Goal: Task Accomplishment & Management: Manage account settings

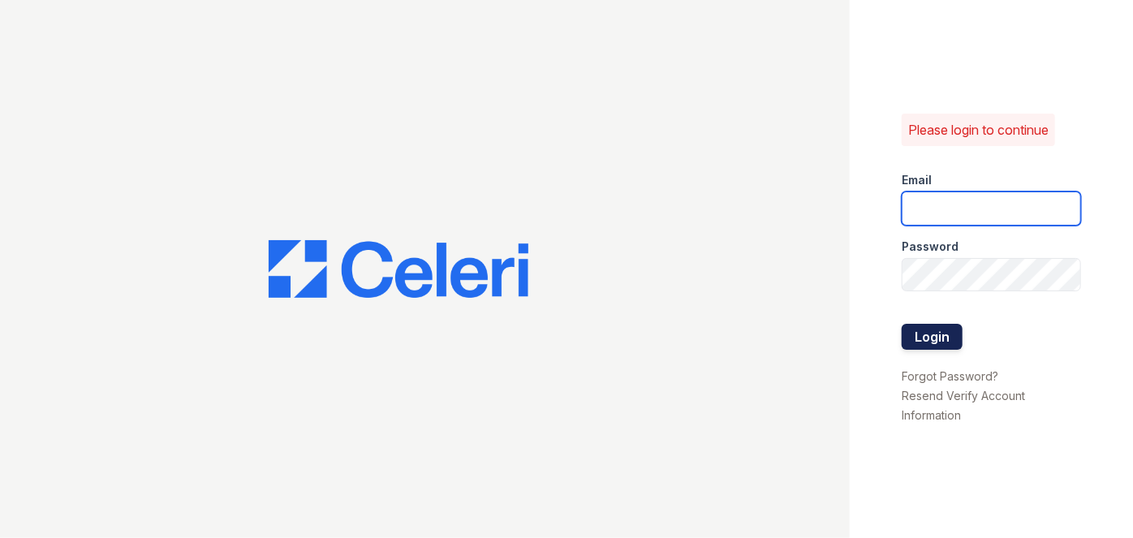
type input "darija.dedic@esusu.org"
click at [917, 330] on button "Login" at bounding box center [932, 337] width 61 height 26
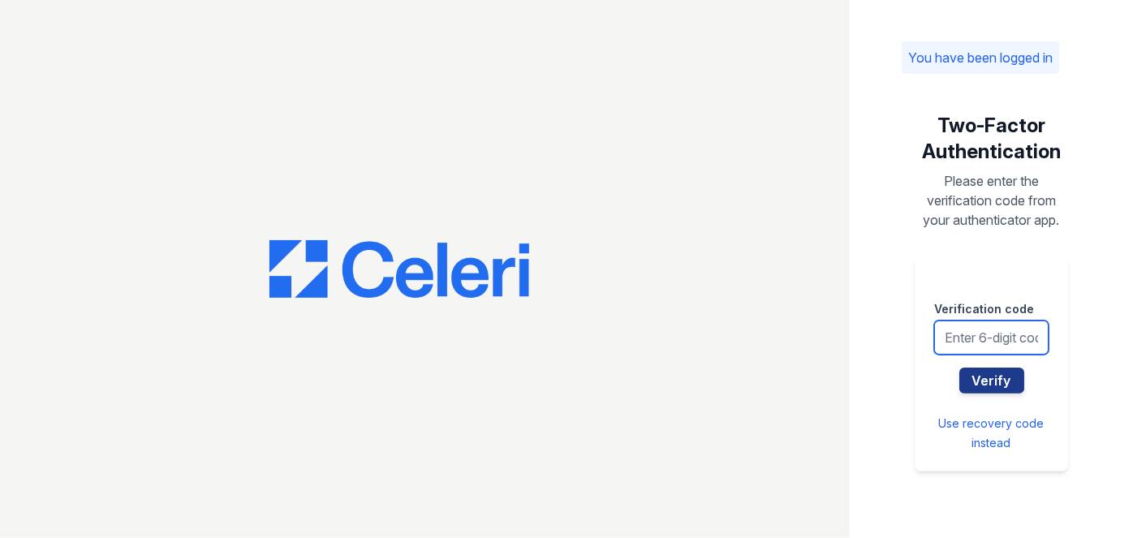
click at [963, 336] on input "text" at bounding box center [991, 338] width 114 height 34
type input "279907"
click at [959, 368] on button "Verify" at bounding box center [991, 381] width 65 height 26
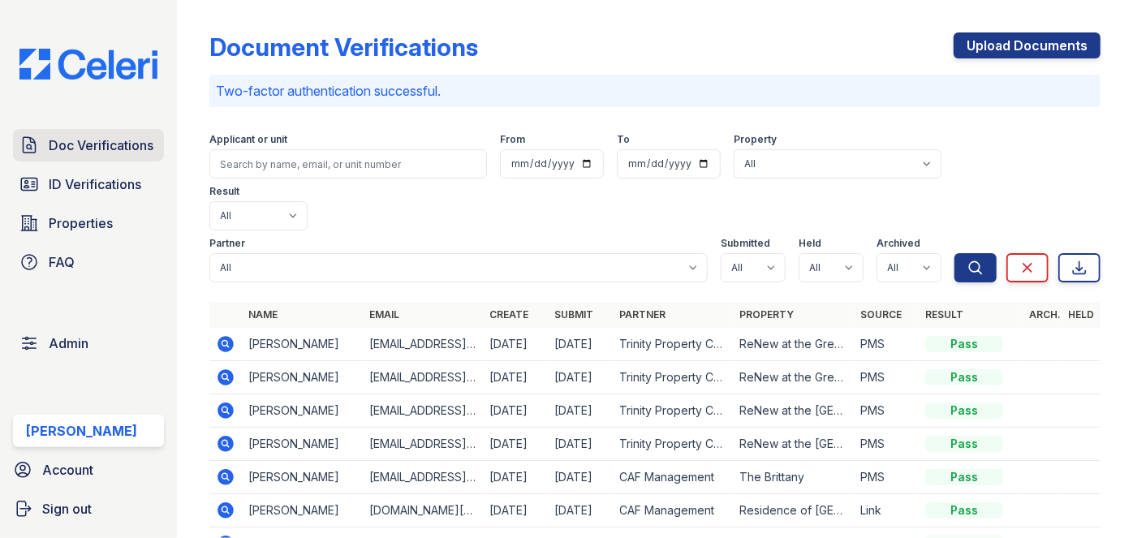
click at [99, 143] on span "Doc Verifications" at bounding box center [101, 145] width 105 height 19
click at [753, 253] on select "All true false" at bounding box center [753, 267] width 65 height 29
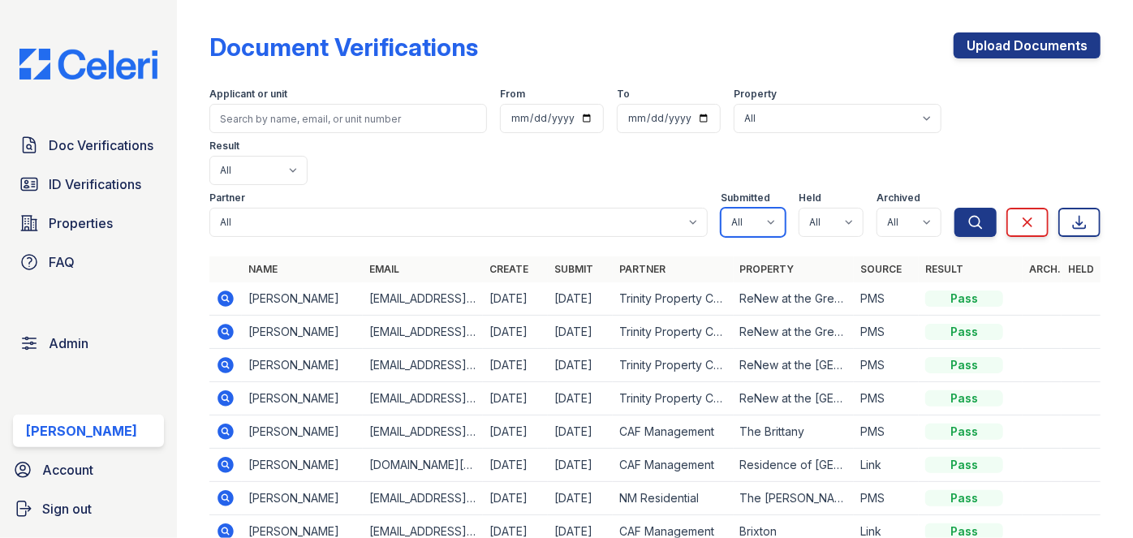
click at [765, 208] on select "All true false" at bounding box center [753, 222] width 65 height 29
select select "true"
click at [721, 208] on select "All true false" at bounding box center [753, 222] width 65 height 29
click at [832, 208] on select "All true false" at bounding box center [831, 222] width 65 height 29
select select "true"
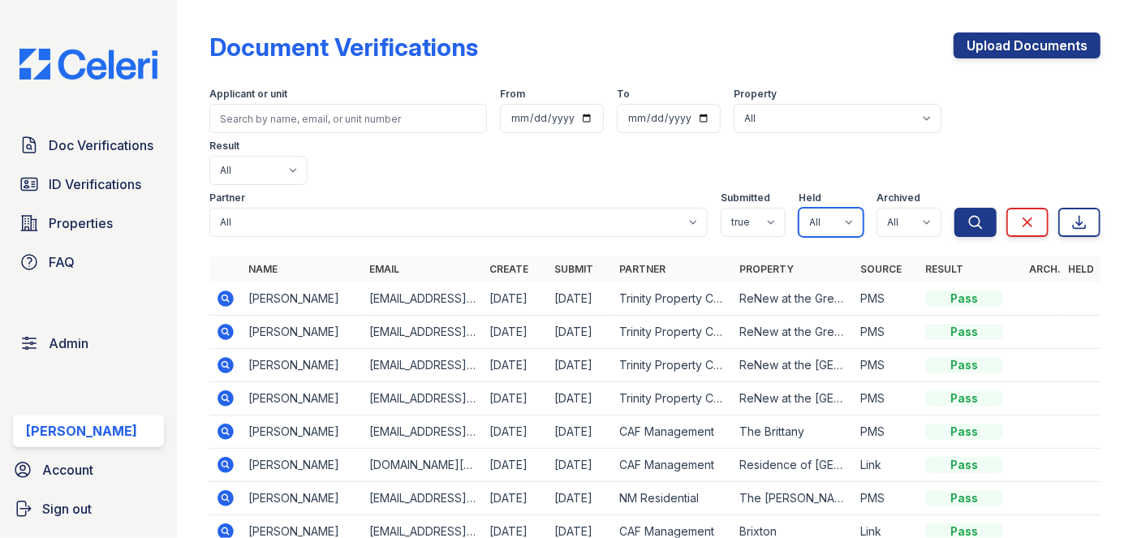
click at [799, 208] on select "All true false" at bounding box center [831, 222] width 65 height 29
click at [901, 208] on select "All true false" at bounding box center [909, 222] width 65 height 29
select select "false"
click at [877, 208] on select "All true false" at bounding box center [909, 222] width 65 height 29
click at [971, 214] on icon "submit" at bounding box center [975, 222] width 16 height 16
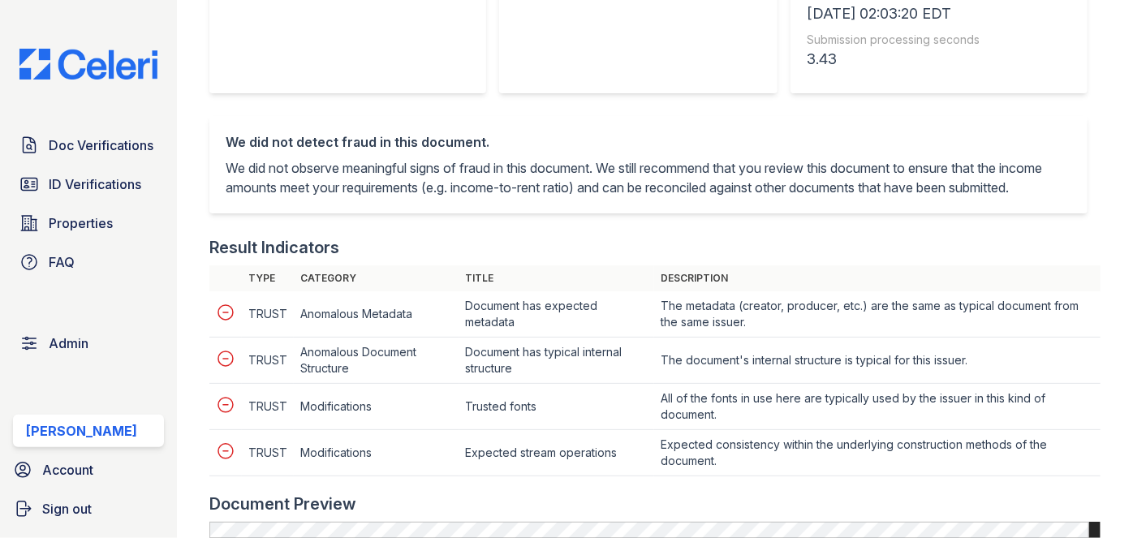
scroll to position [664, 0]
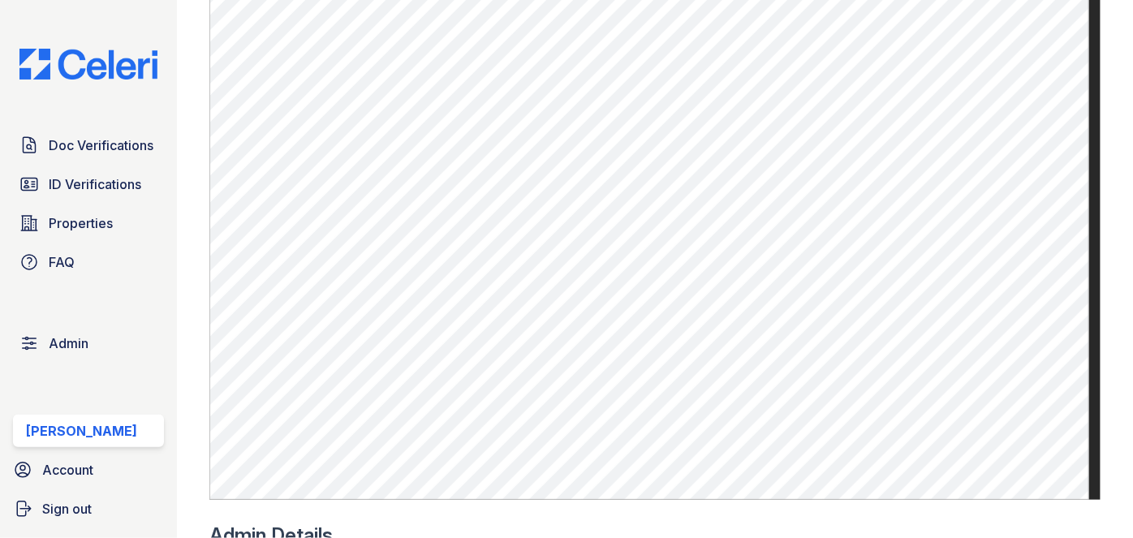
scroll to position [1032, 0]
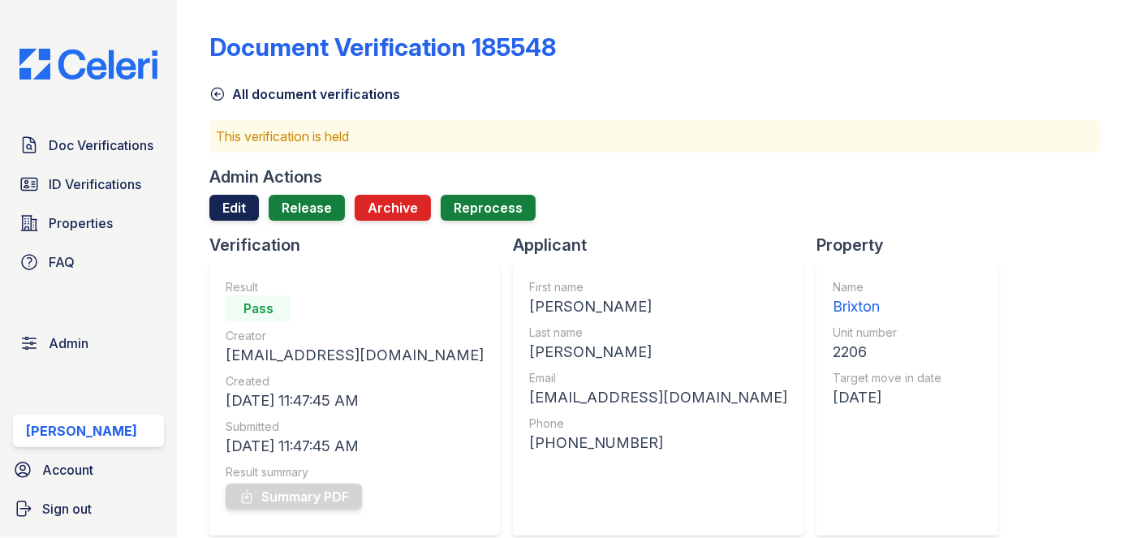
click at [226, 208] on link "Edit" at bounding box center [234, 208] width 50 height 26
click at [224, 217] on link "Edit" at bounding box center [234, 208] width 50 height 26
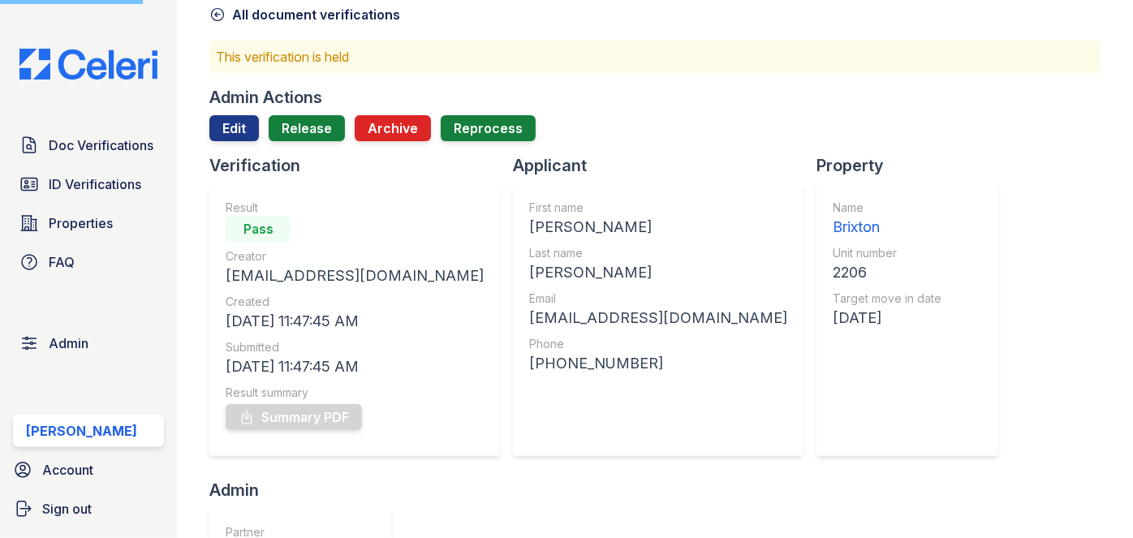
scroll to position [147, 0]
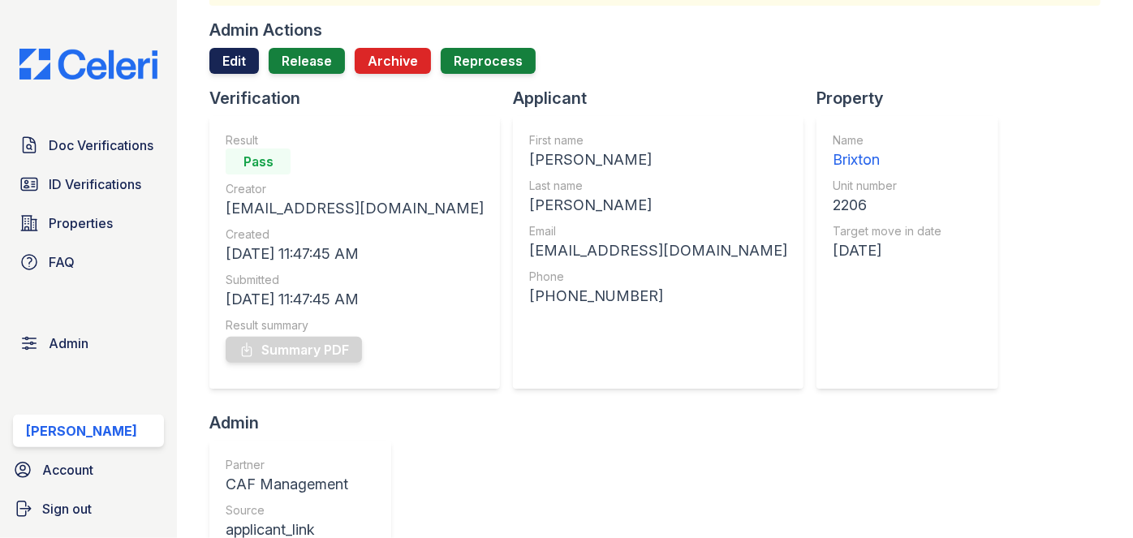
click at [248, 55] on link "Edit" at bounding box center [234, 61] width 50 height 26
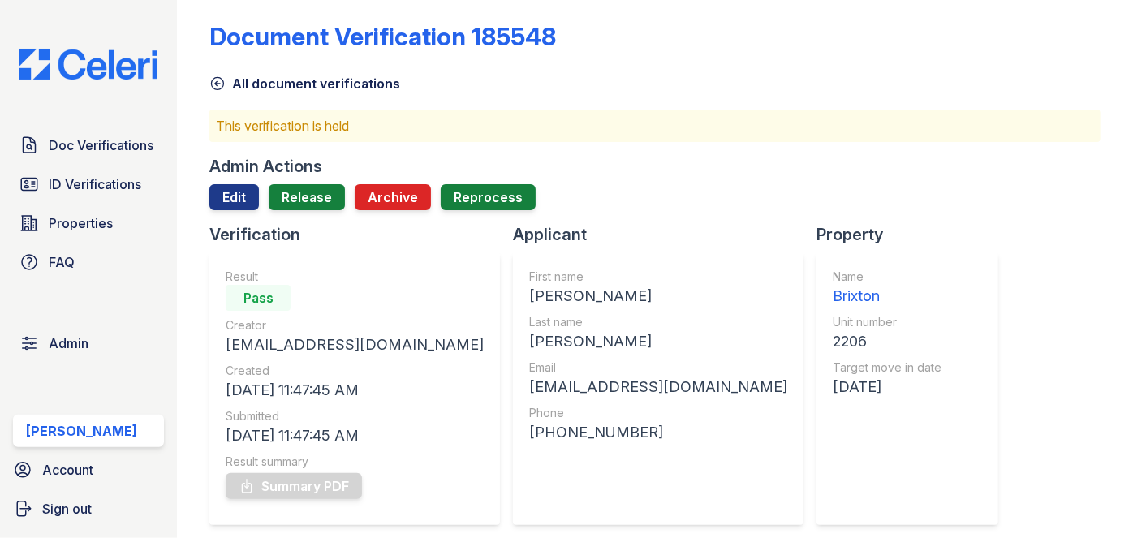
scroll to position [0, 0]
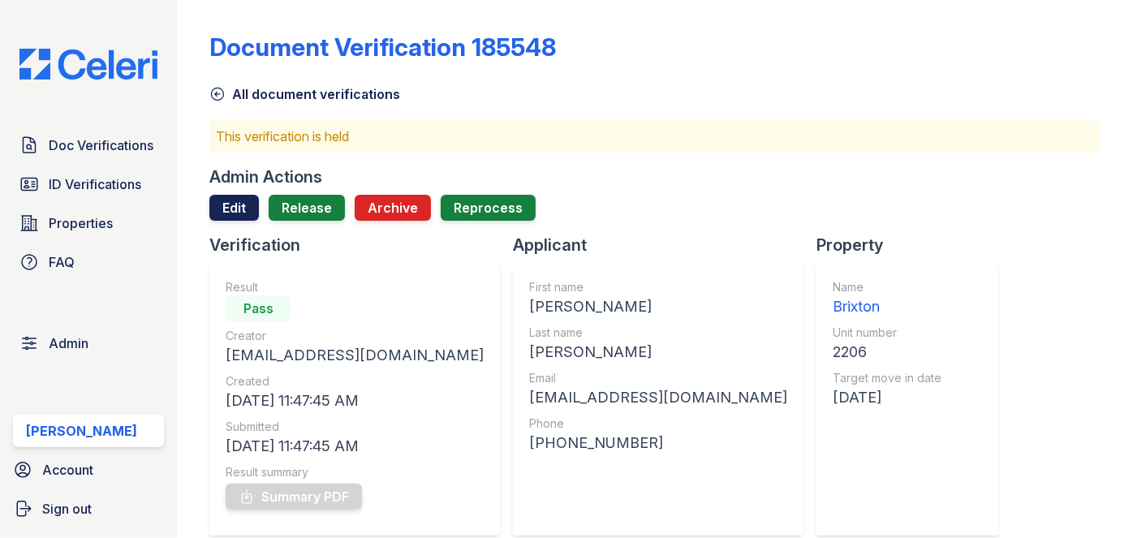
click at [237, 205] on link "Edit" at bounding box center [234, 208] width 50 height 26
click at [727, 142] on p "This verification is held" at bounding box center [655, 136] width 878 height 19
click at [236, 209] on link "Edit" at bounding box center [234, 208] width 50 height 26
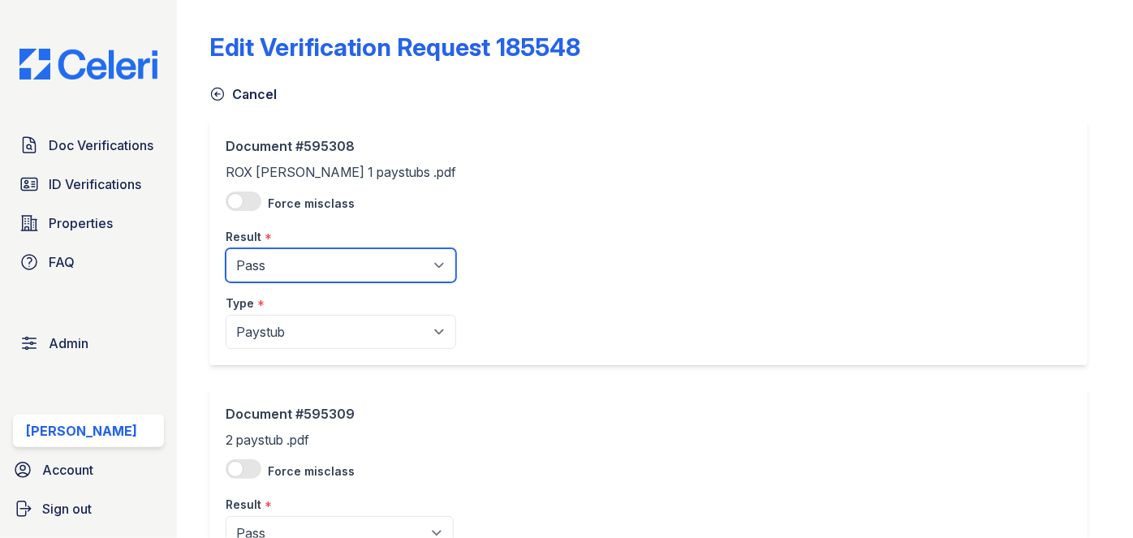
click at [270, 272] on select "Pending Sent Started Processing Pass Fail Caution Error N/A" at bounding box center [341, 265] width 230 height 34
select select "caution"
click at [226, 248] on select "Pending Sent Started Processing Pass Fail Caution Error N/A" at bounding box center [341, 265] width 230 height 34
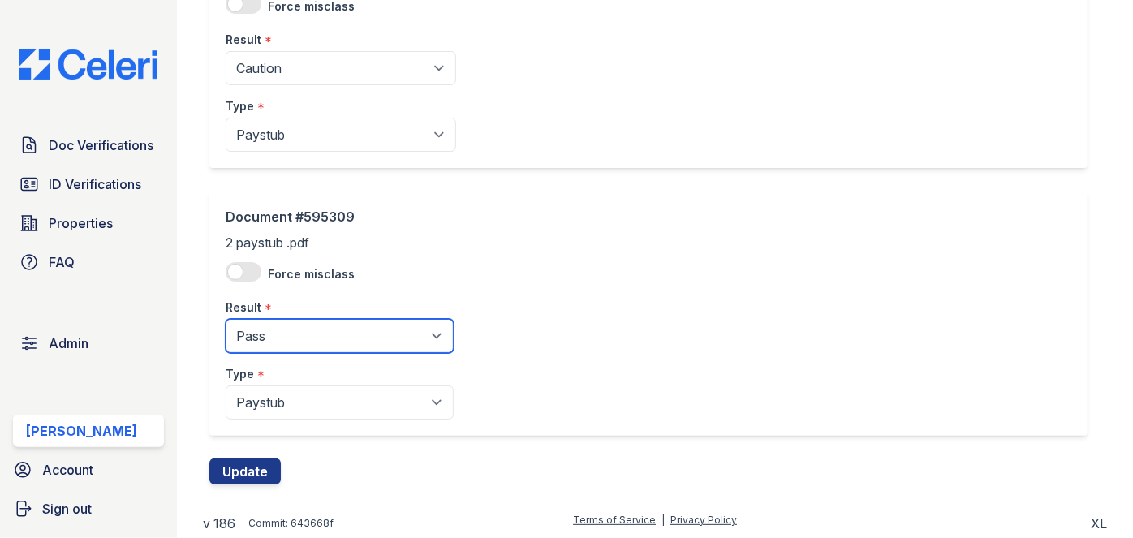
click at [271, 328] on select "Pending Sent Started Processing Pass Fail Caution Error N/A" at bounding box center [340, 336] width 228 height 34
select select "caution"
click at [226, 319] on select "Pending Sent Started Processing Pass Fail Caution Error N/A" at bounding box center [340, 336] width 228 height 34
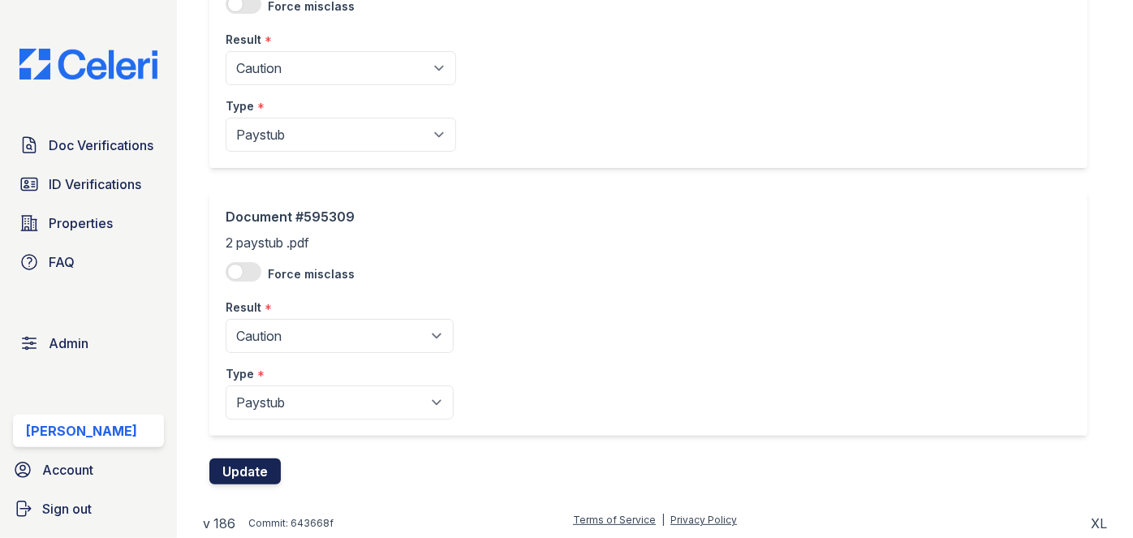
click at [252, 478] on button "Update" at bounding box center [244, 472] width 71 height 26
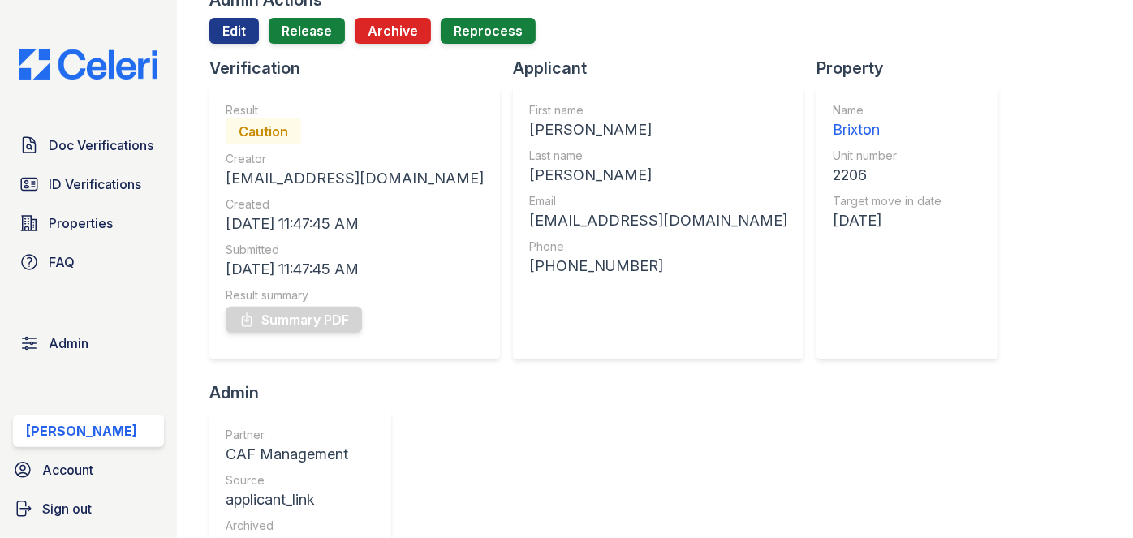
scroll to position [187, 0]
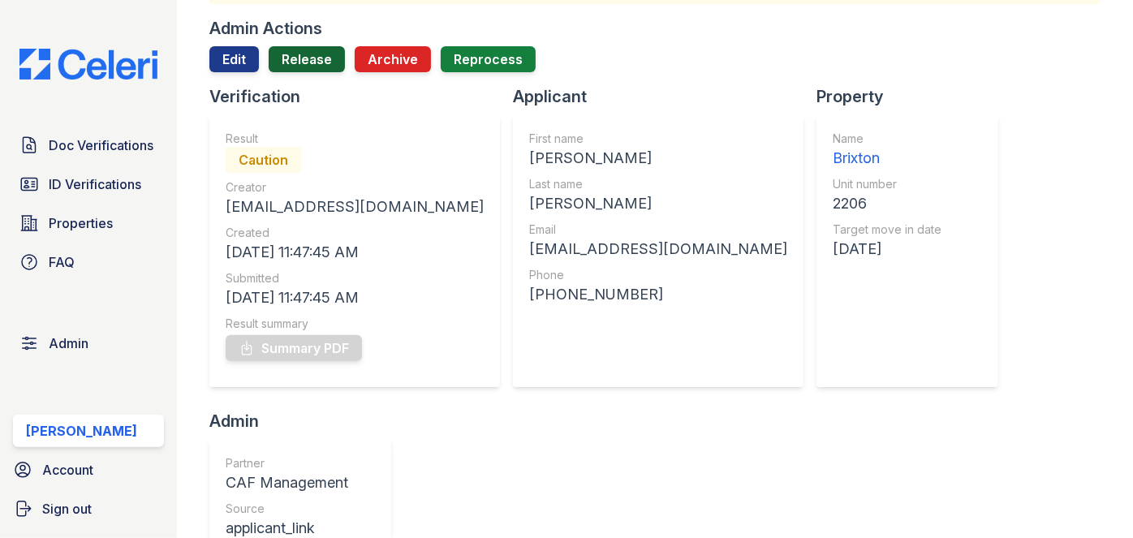
click at [312, 62] on link "Release" at bounding box center [307, 59] width 76 height 26
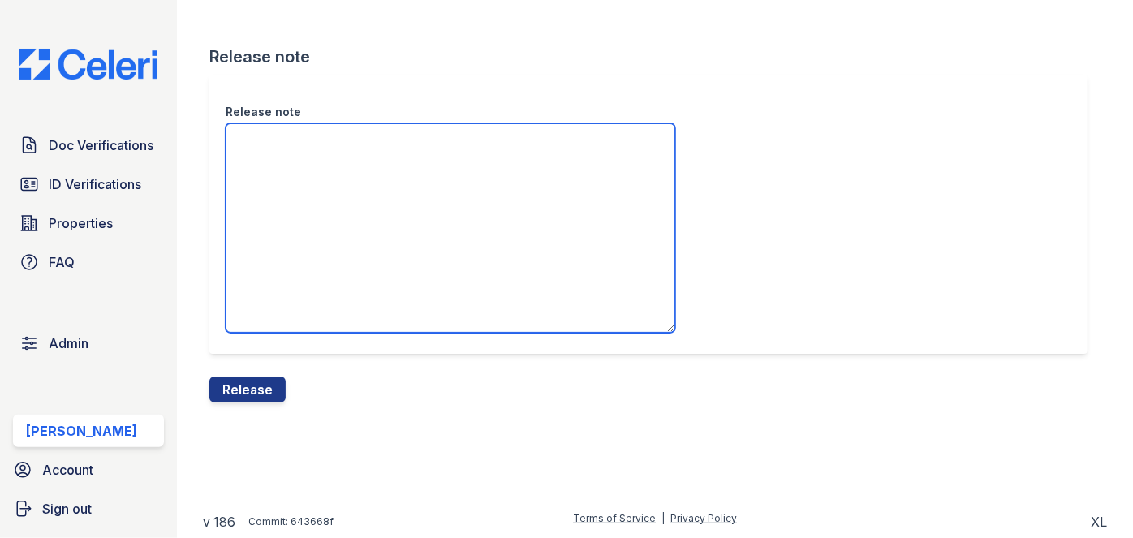
click at [336, 179] on textarea "Release note" at bounding box center [451, 227] width 450 height 209
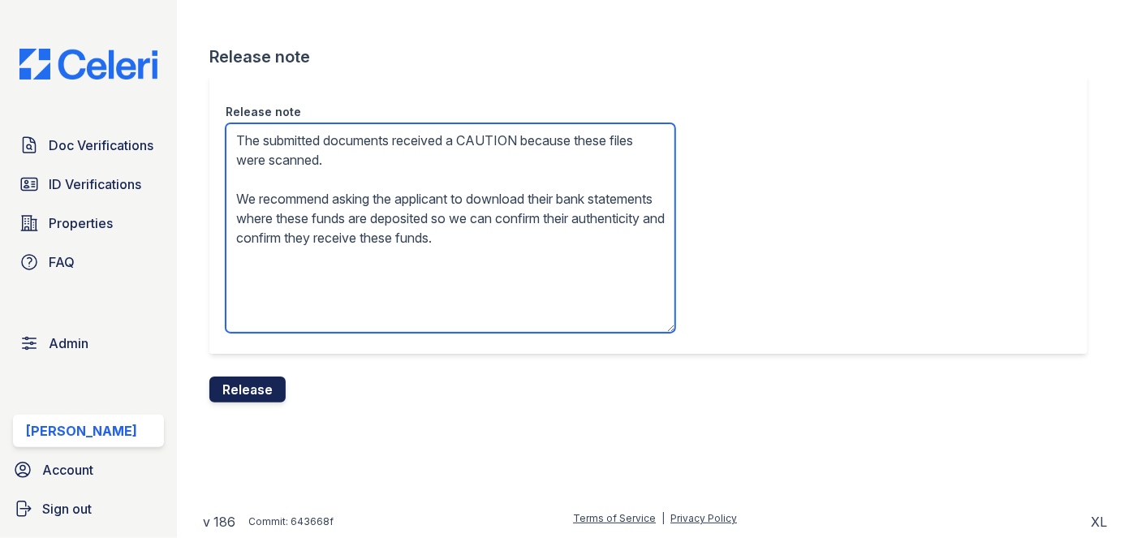
type textarea "The submitted documents received a CAUTION because these files were scanned. We…"
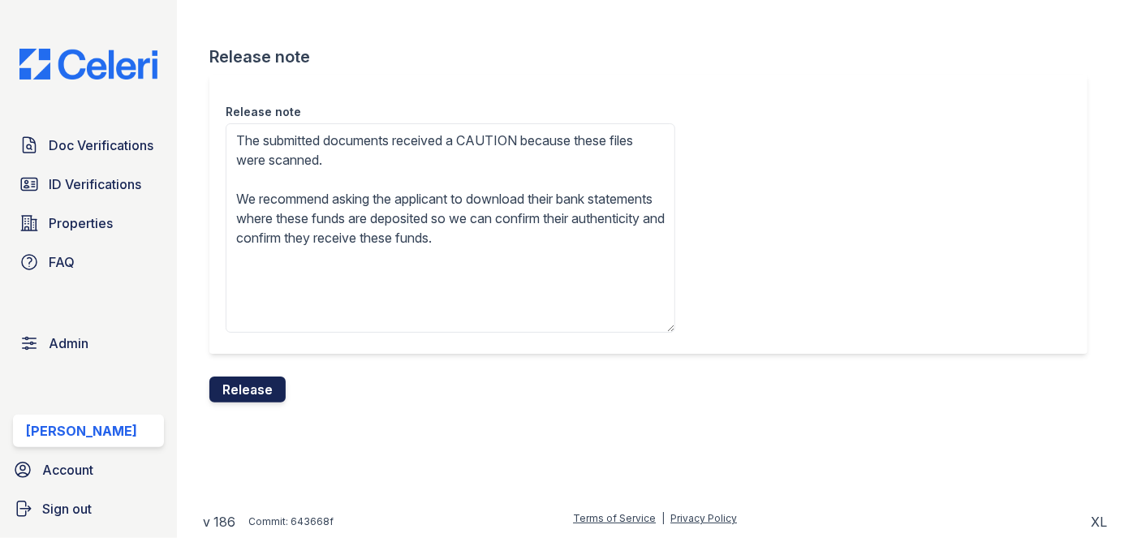
click at [277, 397] on button "Release" at bounding box center [247, 390] width 76 height 26
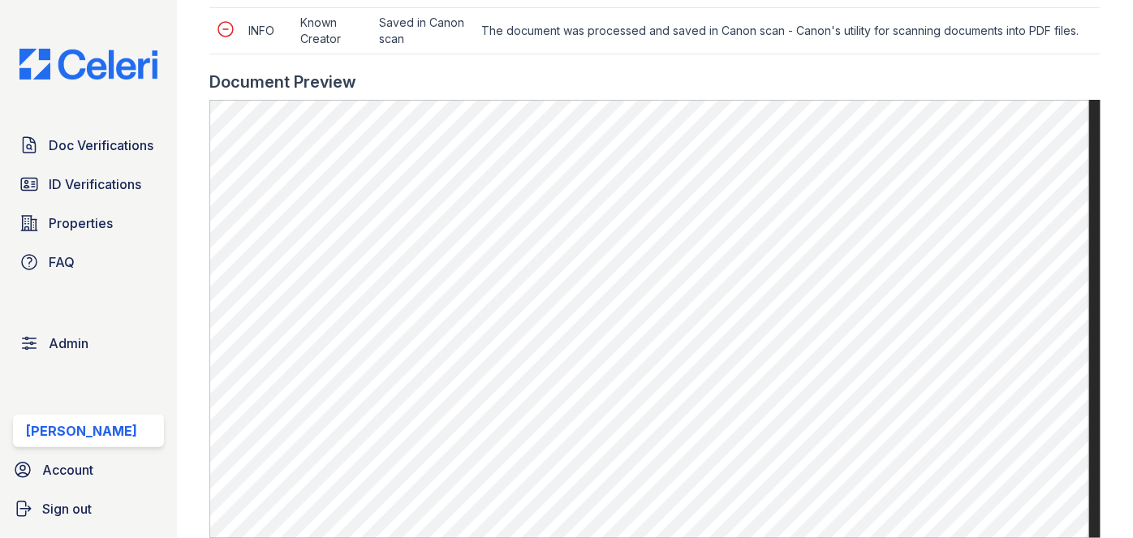
scroll to position [958, 0]
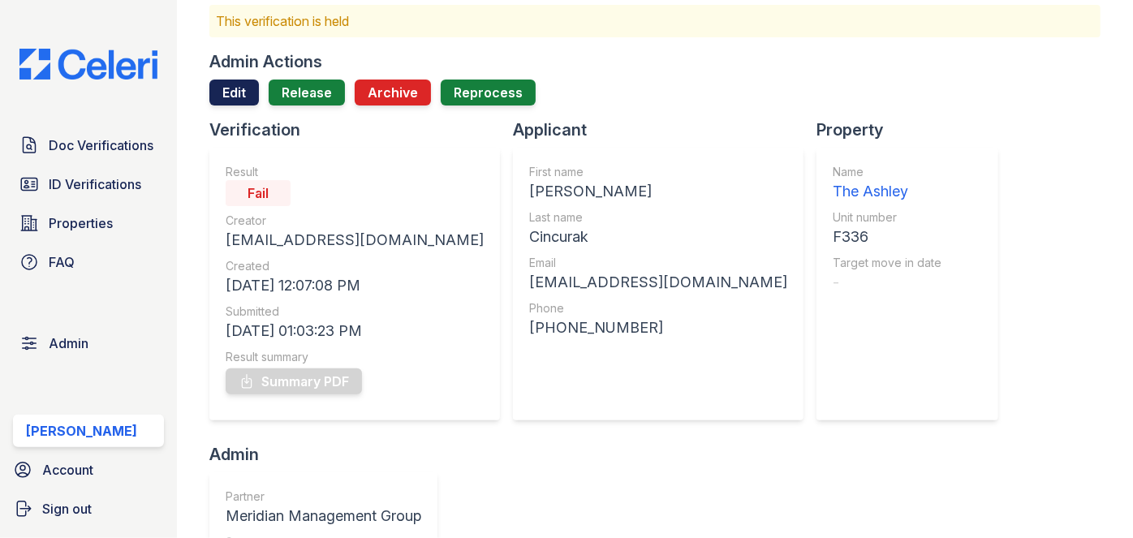
scroll to position [73, 0]
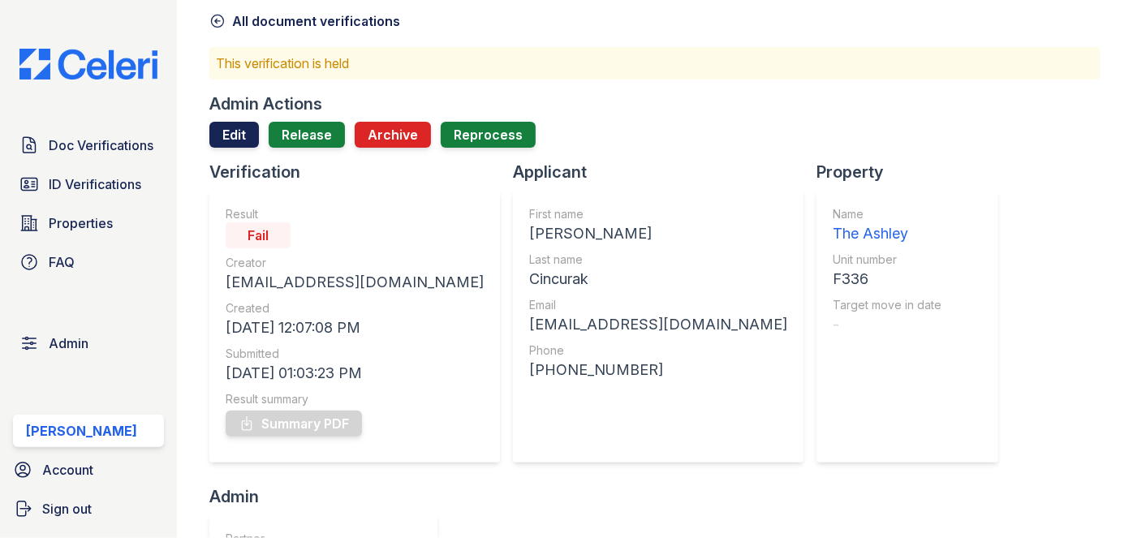
click at [218, 130] on link "Edit" at bounding box center [234, 135] width 50 height 26
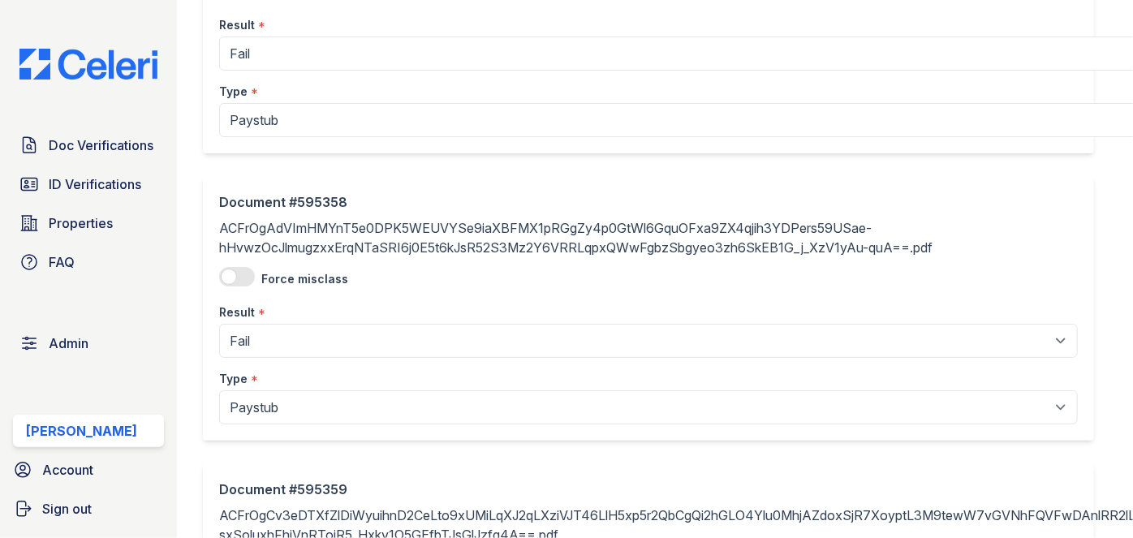
scroll to position [221, 0]
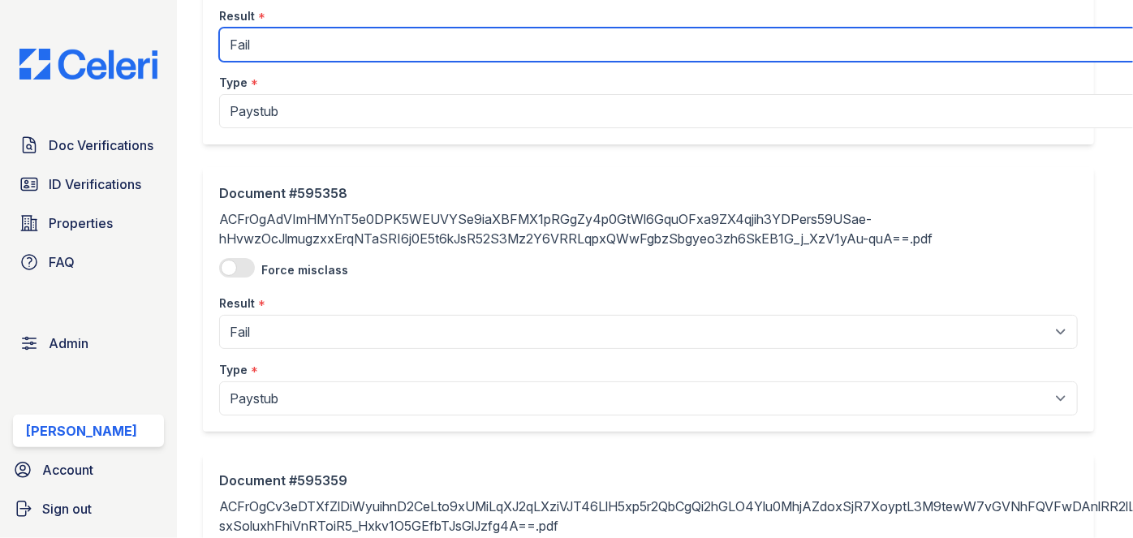
click at [287, 45] on select "Pending Sent Started Processing Pass Fail Caution Error N/A" at bounding box center [902, 45] width 1367 height 34
select select "pass"
click at [219, 28] on select "Pending Sent Started Processing Pass Fail Caution Error N/A" at bounding box center [902, 45] width 1367 height 34
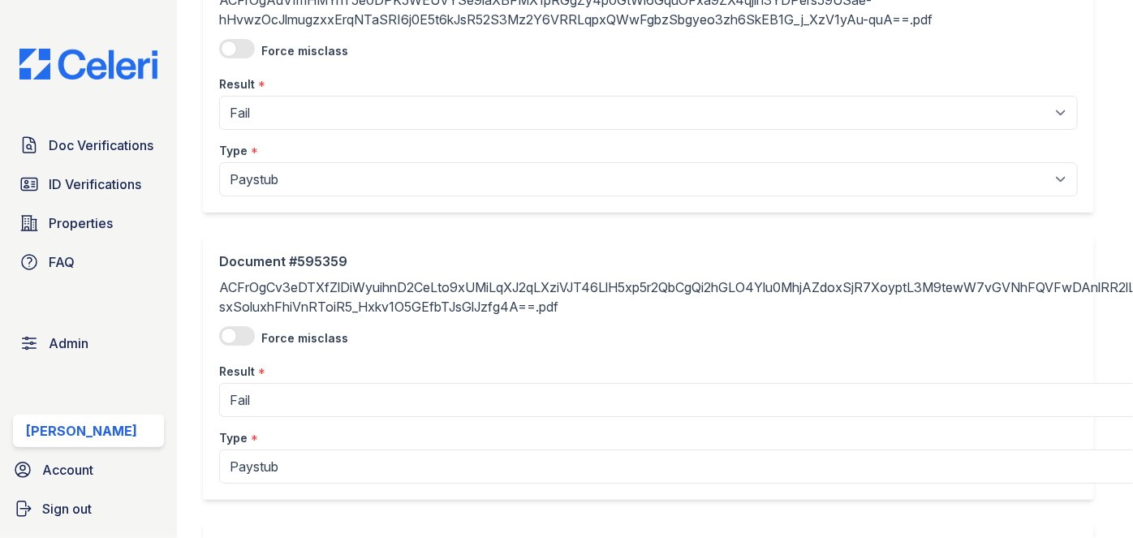
scroll to position [442, 0]
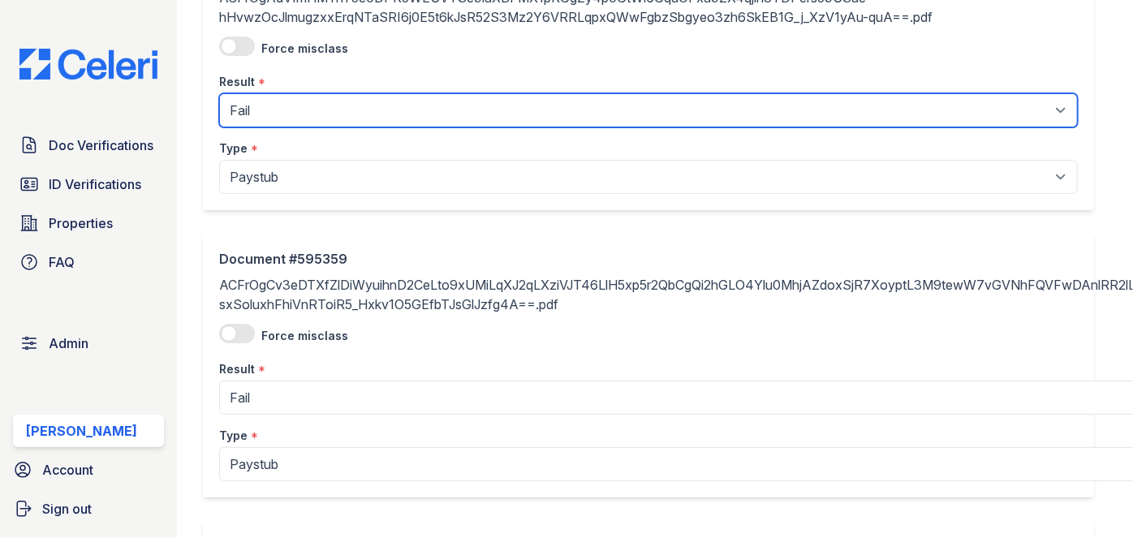
click at [252, 123] on select "Pending Sent Started Processing Pass Fail Caution Error N/A" at bounding box center [648, 110] width 859 height 34
click at [263, 100] on select "Pending Sent Started Processing Pass Fail Caution Error N/A" at bounding box center [648, 110] width 859 height 34
select select "pass"
click at [219, 93] on select "Pending Sent Started Processing Pass Fail Caution Error N/A" at bounding box center [648, 110] width 859 height 34
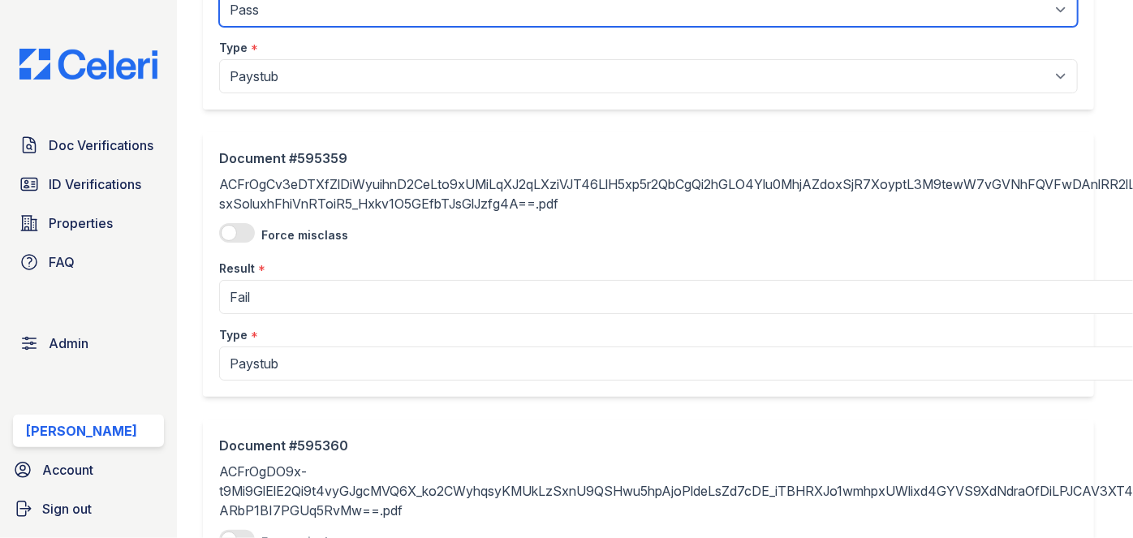
scroll to position [738, 0]
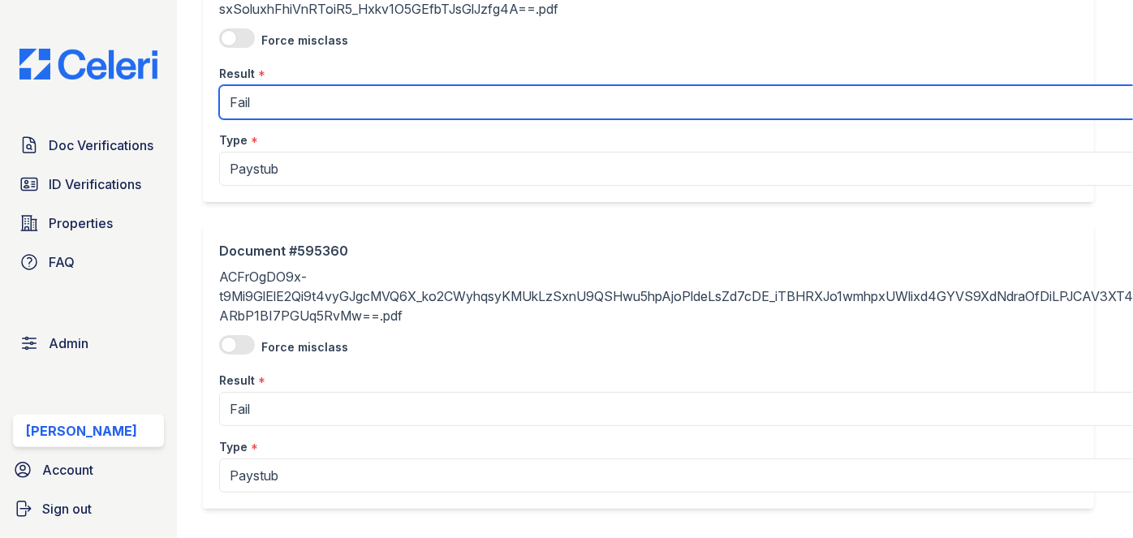
click at [265, 96] on select "Pending Sent Started Processing Pass Fail Caution Error N/A" at bounding box center [701, 102] width 965 height 34
select select "pass"
click at [219, 85] on select "Pending Sent Started Processing Pass Fail Caution Error N/A" at bounding box center [701, 102] width 965 height 34
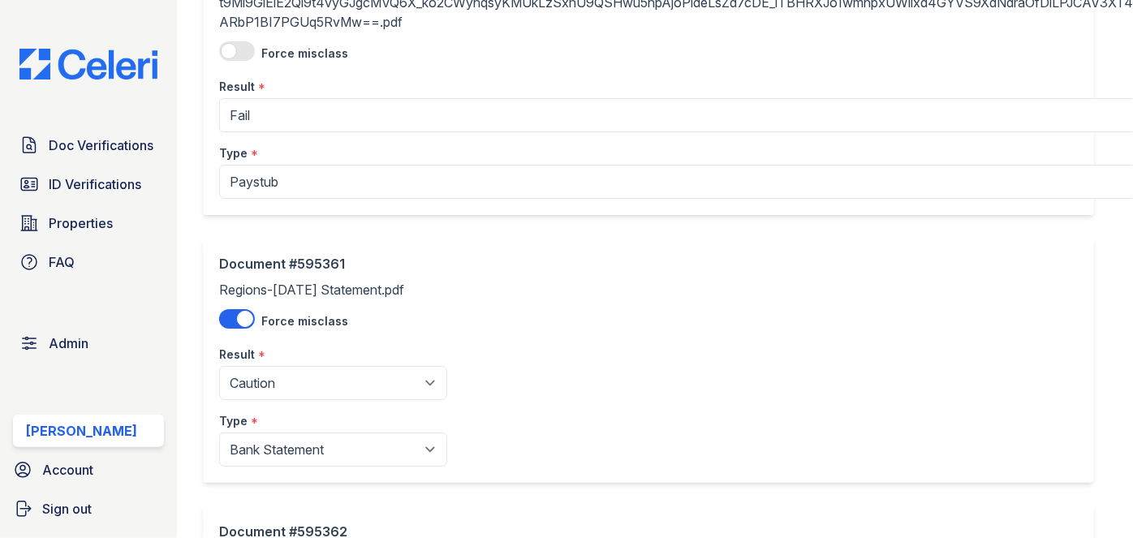
scroll to position [1032, 0]
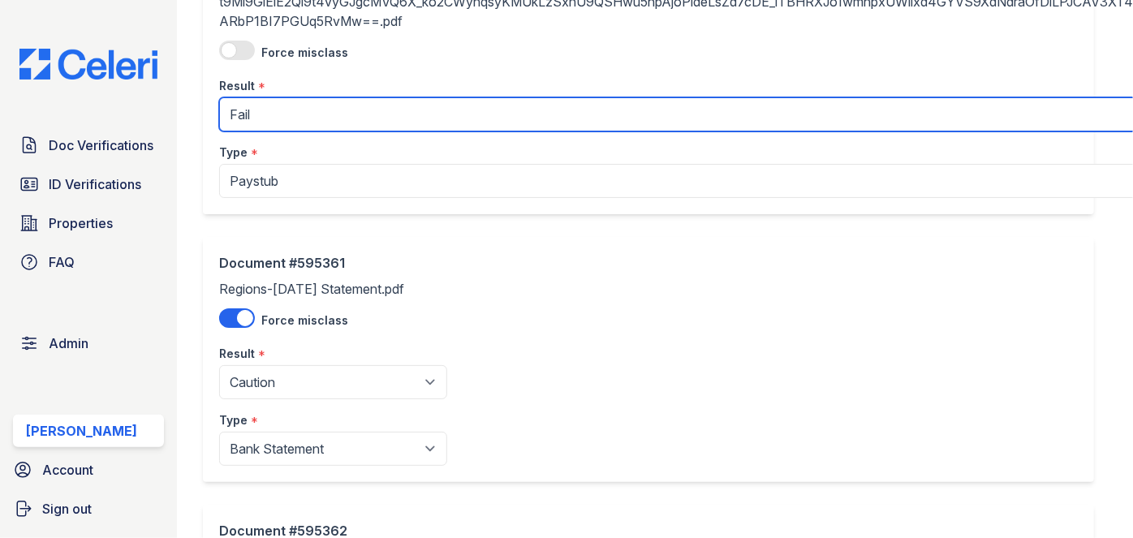
click at [257, 110] on select "Pending Sent Started Processing Pass Fail Caution Error N/A" at bounding box center [764, 114] width 1090 height 34
select select "pass"
click at [219, 97] on select "Pending Sent Started Processing Pass Fail Caution Error N/A" at bounding box center [764, 114] width 1090 height 34
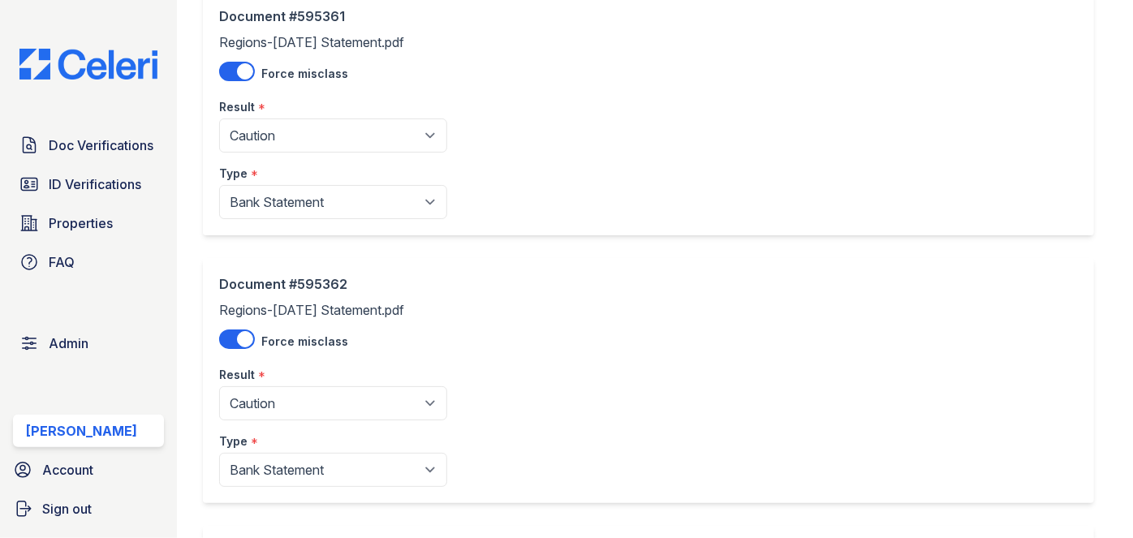
scroll to position [1254, 0]
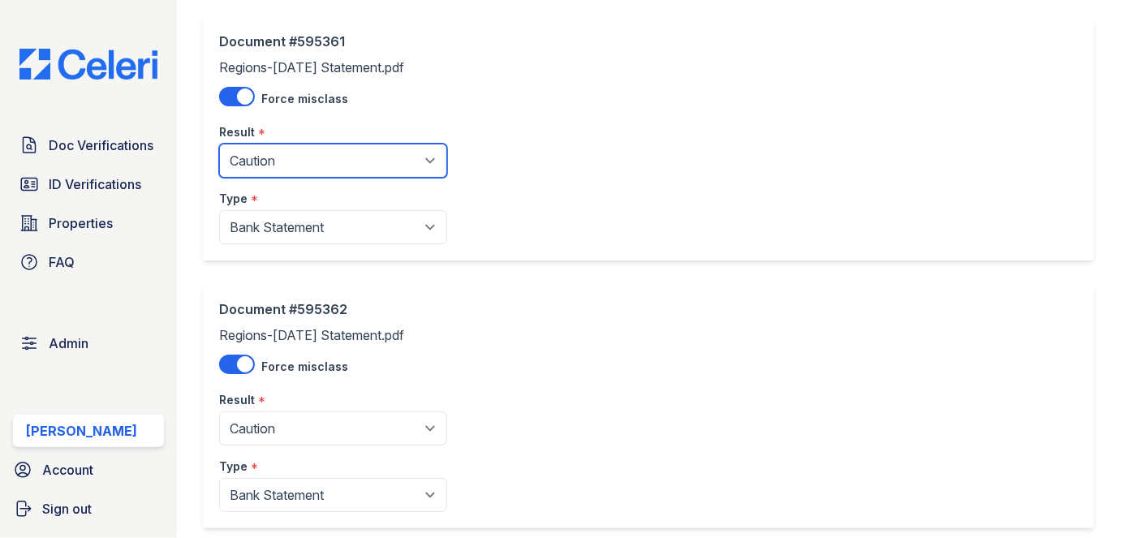
drag, startPoint x: 342, startPoint y: 159, endPoint x: 337, endPoint y: 168, distance: 10.2
click at [342, 159] on select "Pending Sent Started Processing Pass Fail Caution Error N/A" at bounding box center [333, 161] width 228 height 34
select select "pass"
click at [219, 144] on select "Pending Sent Started Processing Pass Fail Caution Error N/A" at bounding box center [333, 161] width 228 height 34
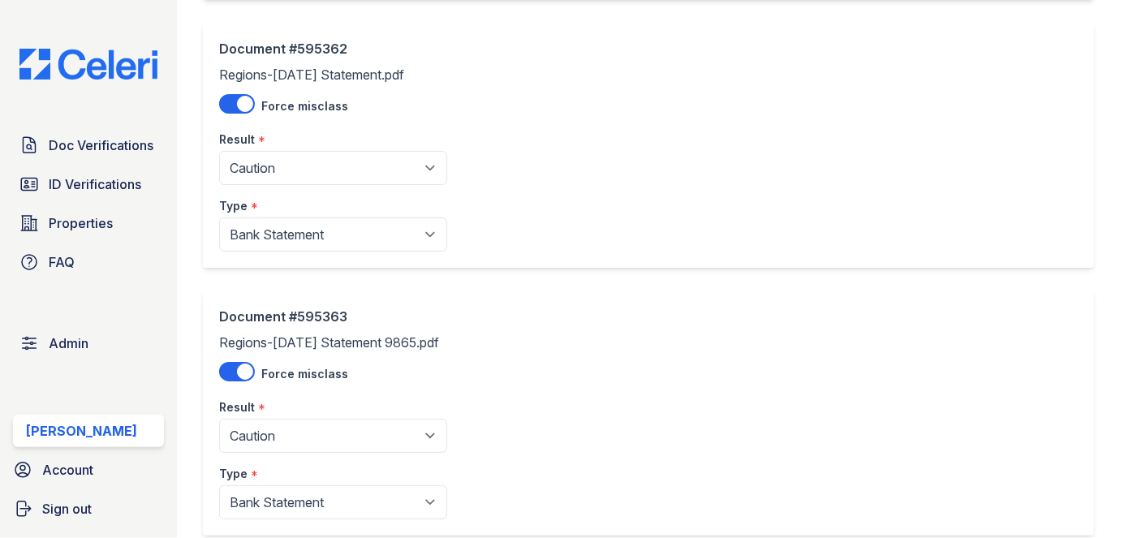
scroll to position [1549, 0]
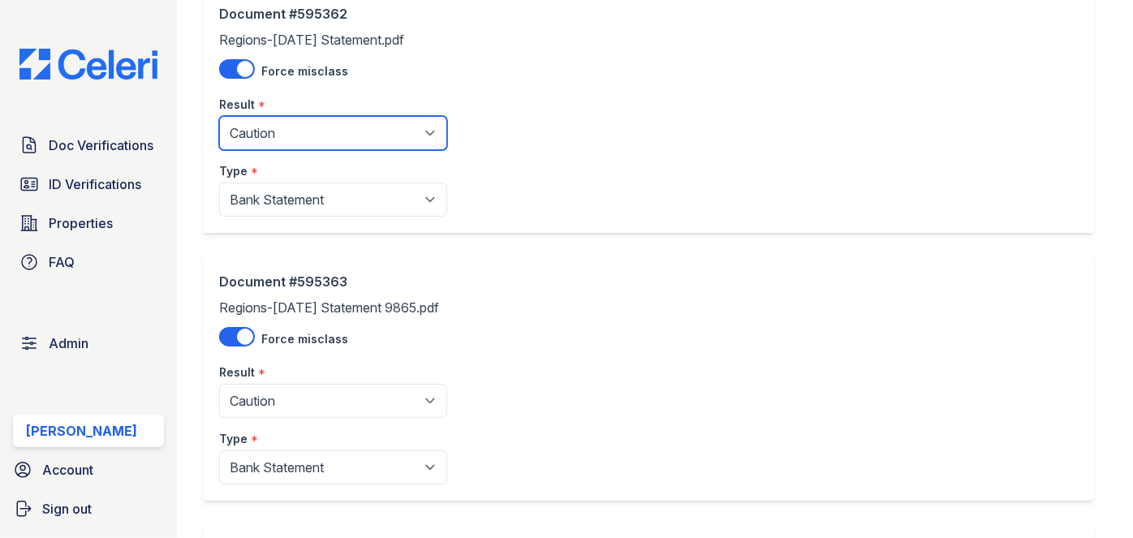
click at [295, 124] on select "Pending Sent Started Processing Pass Fail Caution Error N/A" at bounding box center [333, 133] width 228 height 34
select select "pass"
click at [219, 116] on select "Pending Sent Started Processing Pass Fail Caution Error N/A" at bounding box center [333, 133] width 228 height 34
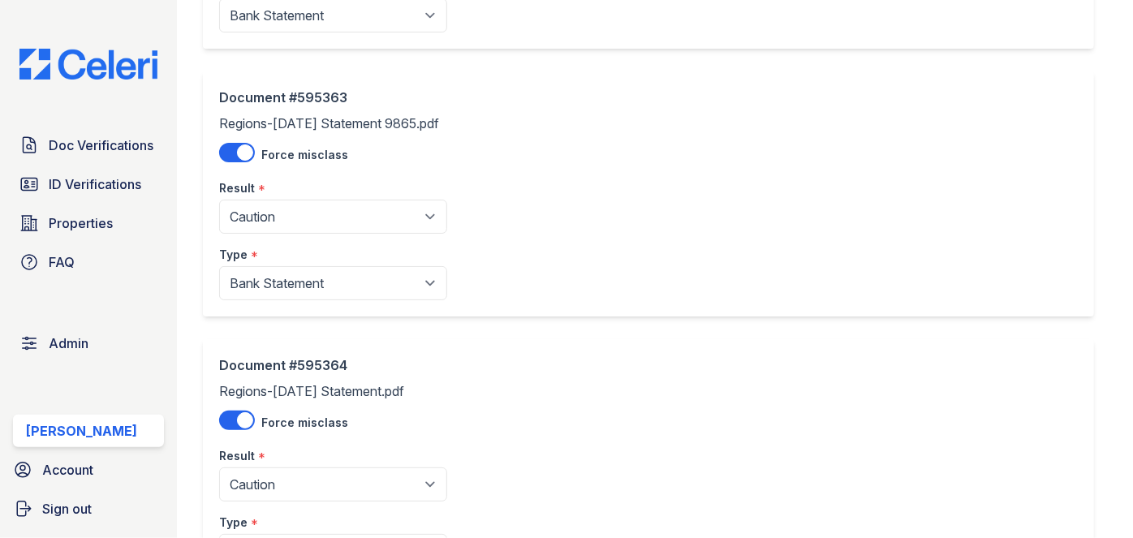
scroll to position [1770, 0]
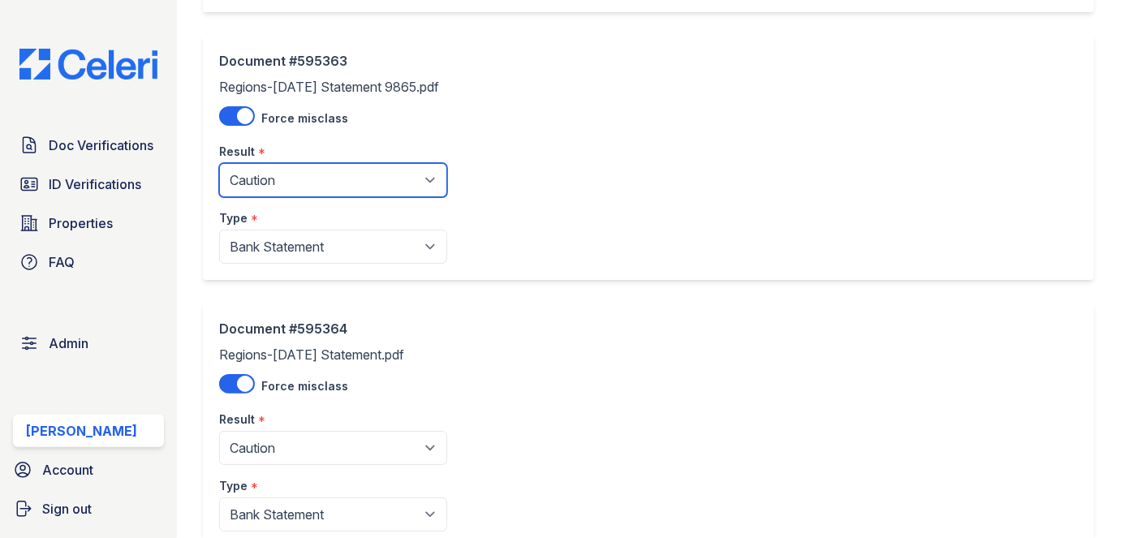
click at [277, 171] on select "Pending Sent Started Processing Pass Fail Caution Error N/A" at bounding box center [333, 180] width 228 height 34
select select "pass"
click at [219, 163] on select "Pending Sent Started Processing Pass Fail Caution Error N/A" at bounding box center [333, 180] width 228 height 34
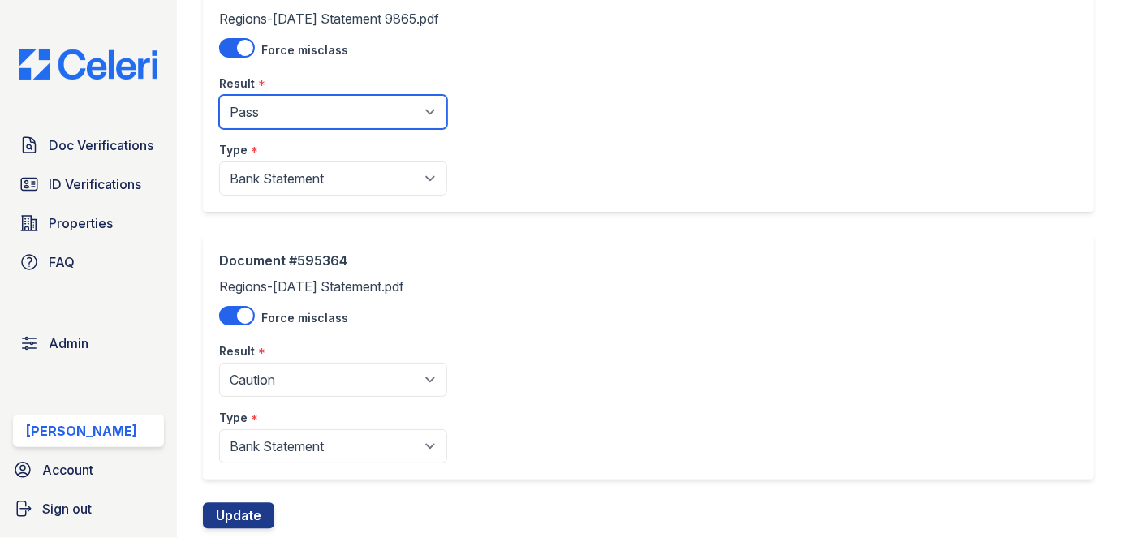
scroll to position [1891, 0]
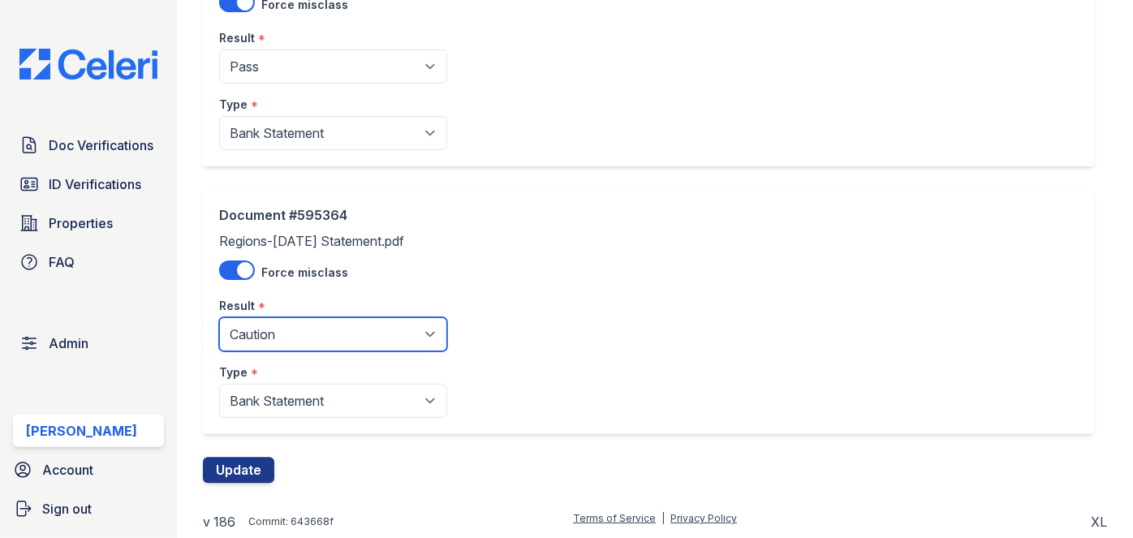
drag, startPoint x: 278, startPoint y: 331, endPoint x: 274, endPoint y: 314, distance: 17.3
click at [278, 331] on select "Pending Sent Started Processing Pass Fail Caution Error N/A" at bounding box center [333, 334] width 228 height 34
click at [219, 317] on select "Pending Sent Started Processing Pass Fail Caution Error N/A" at bounding box center [333, 334] width 228 height 34
click at [265, 325] on select "Pending Sent Started Processing Pass Fail Caution Error N/A" at bounding box center [333, 334] width 228 height 34
select select "pass"
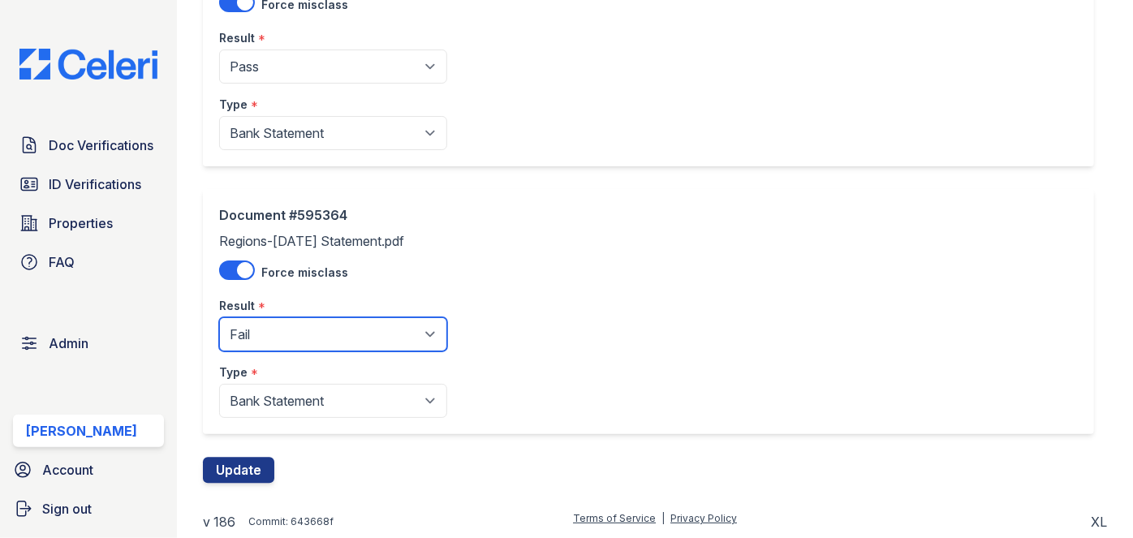
click at [219, 317] on select "Pending Sent Started Processing Pass Fail Caution Error N/A" at bounding box center [333, 334] width 228 height 34
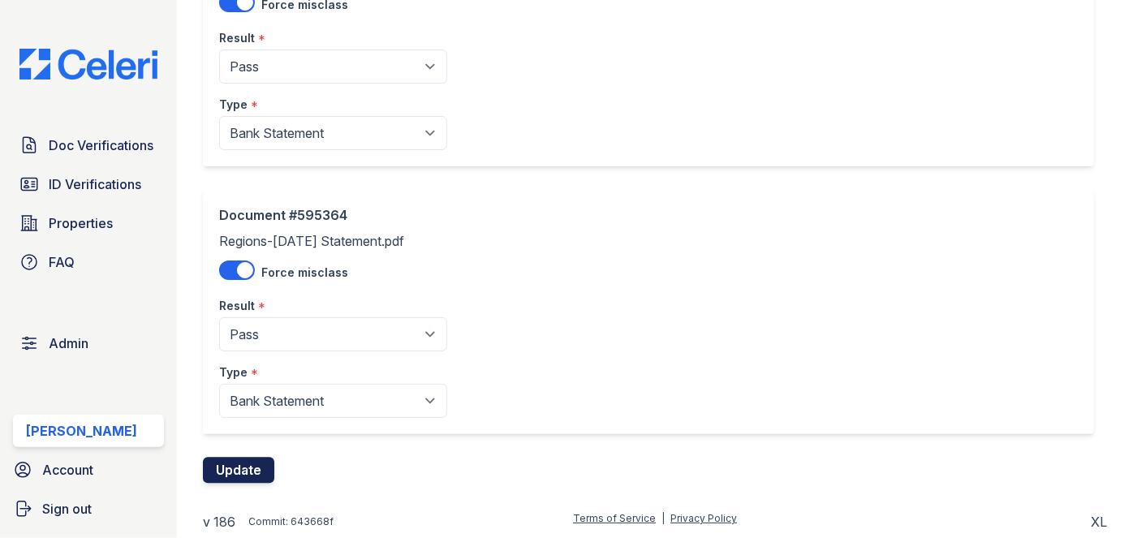
click at [234, 457] on button "Update" at bounding box center [238, 470] width 71 height 26
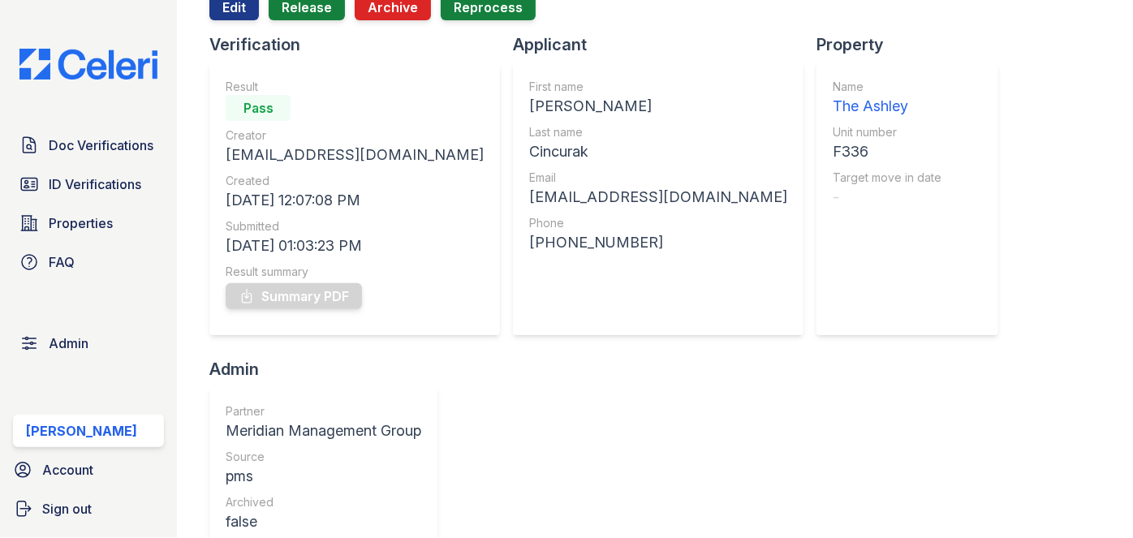
scroll to position [147, 0]
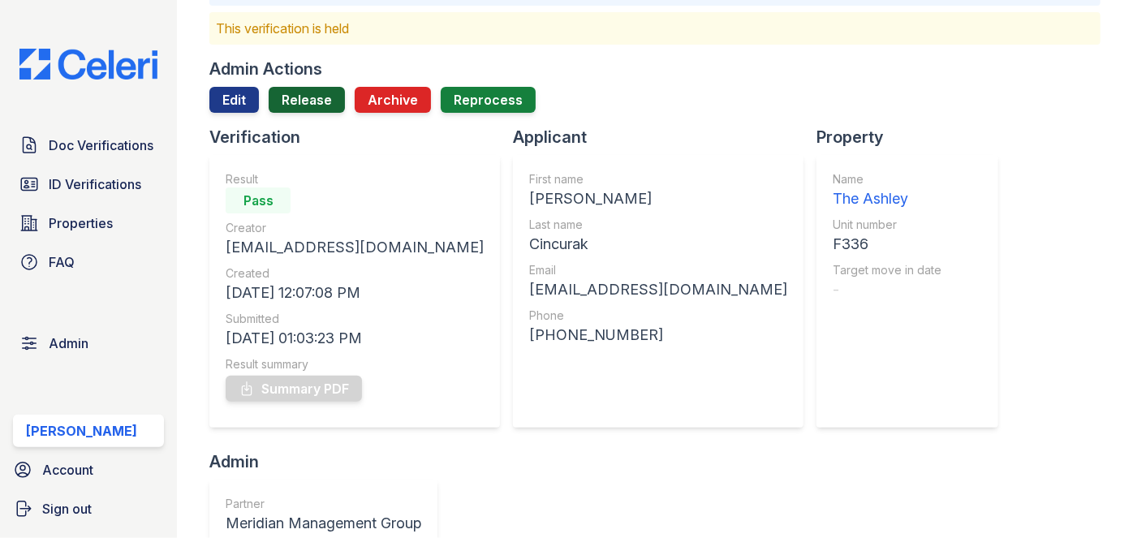
click at [317, 104] on link "Release" at bounding box center [307, 100] width 76 height 26
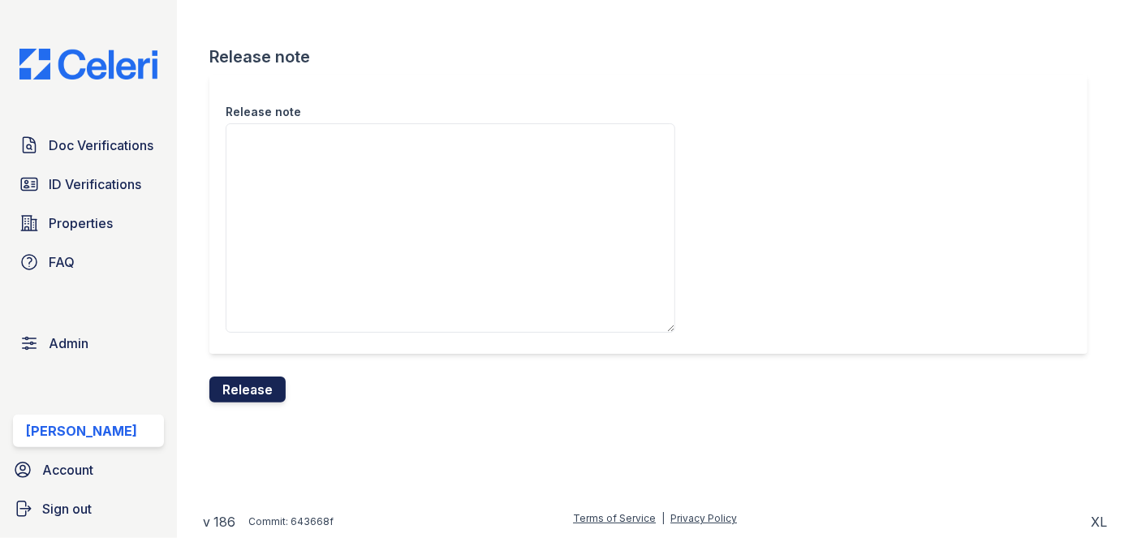
click at [272, 384] on button "Release" at bounding box center [247, 390] width 76 height 26
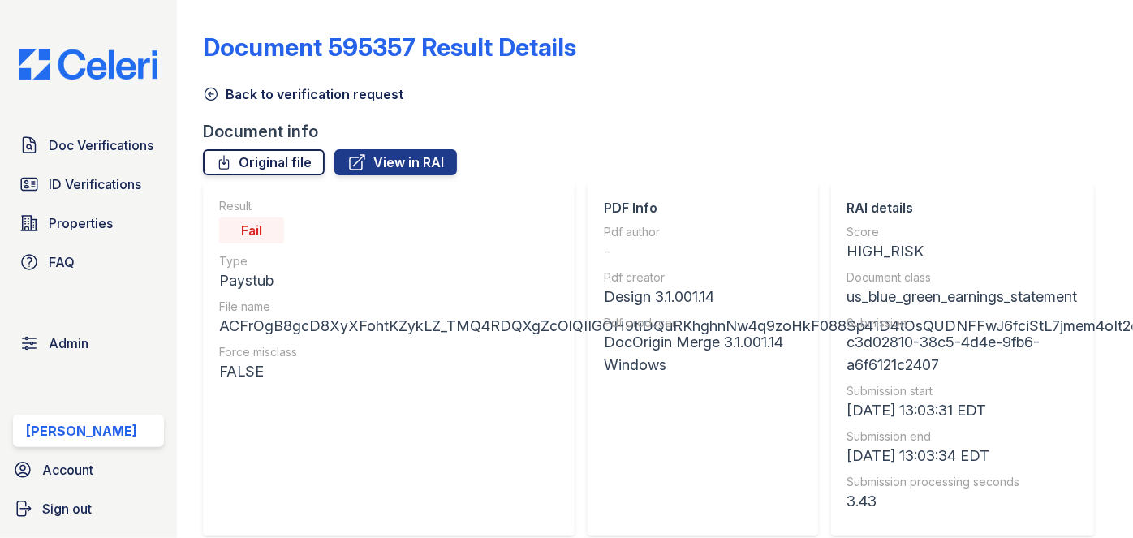
click at [299, 169] on link "Original file" at bounding box center [264, 162] width 122 height 26
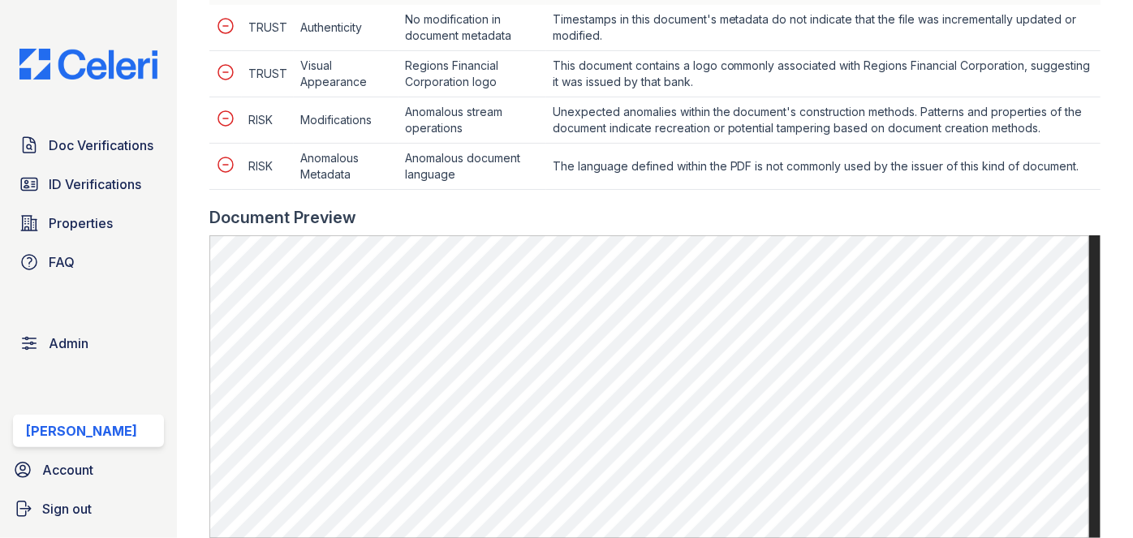
scroll to position [885, 0]
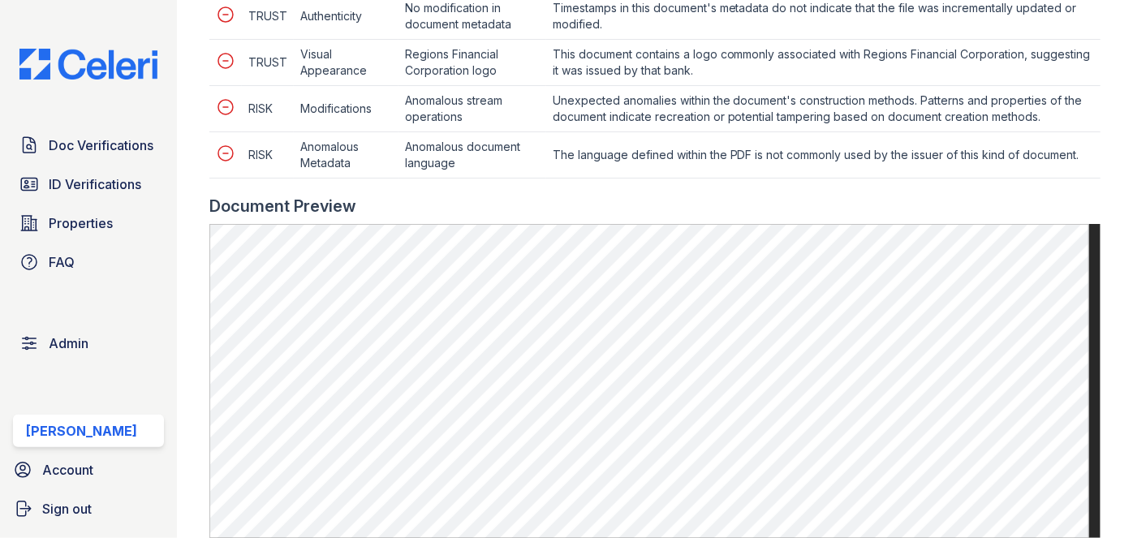
scroll to position [958, 0]
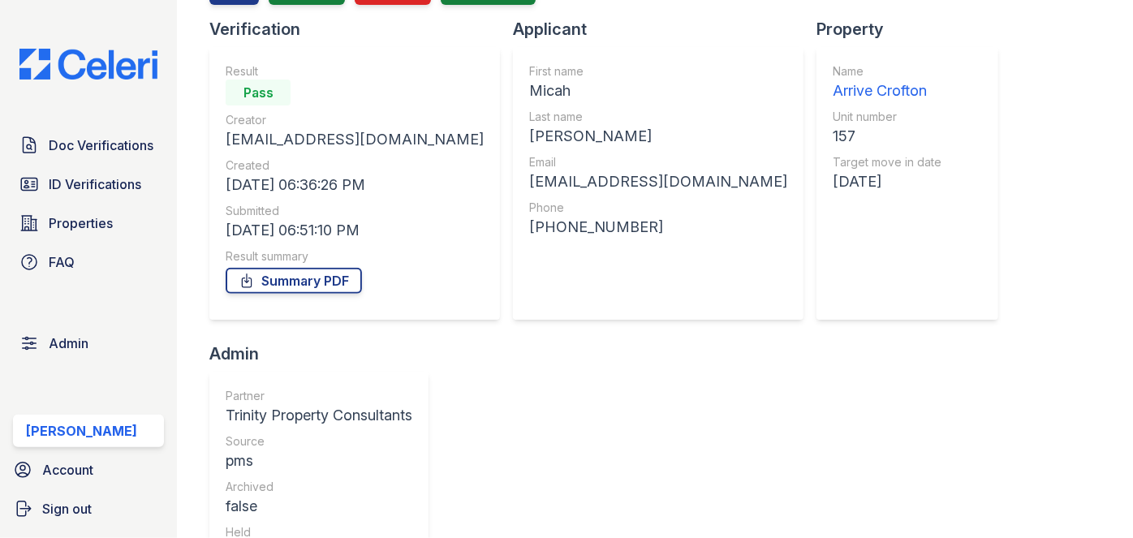
scroll to position [147, 0]
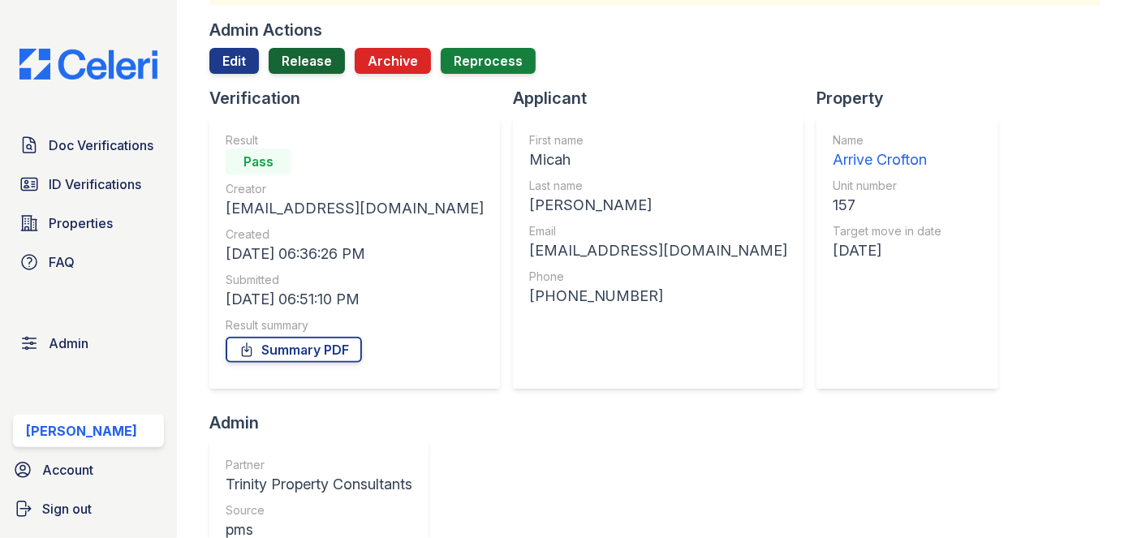
click at [312, 57] on link "Release" at bounding box center [307, 61] width 76 height 26
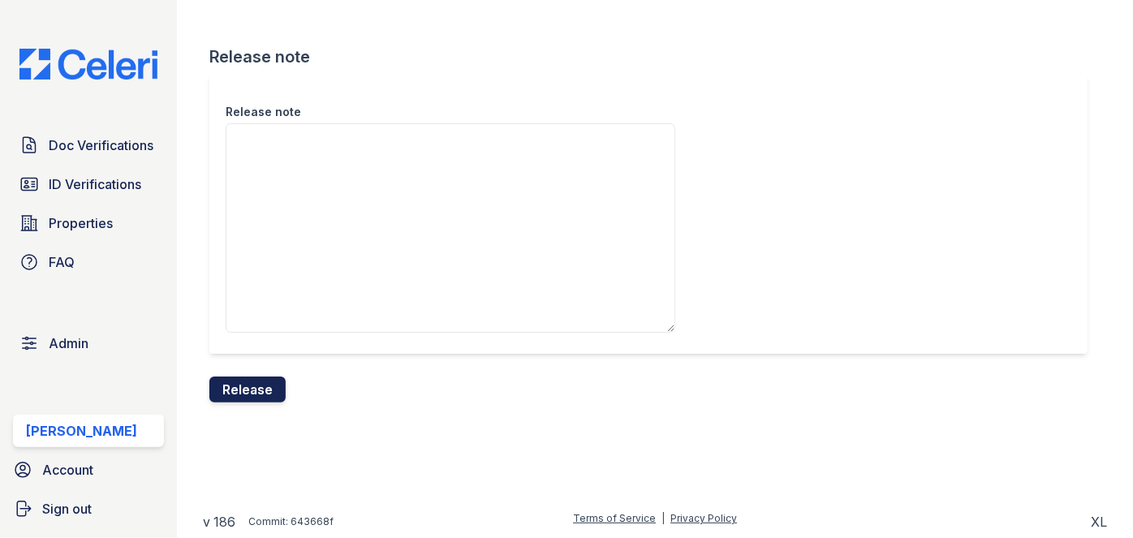
click at [266, 377] on button "Release" at bounding box center [247, 390] width 76 height 26
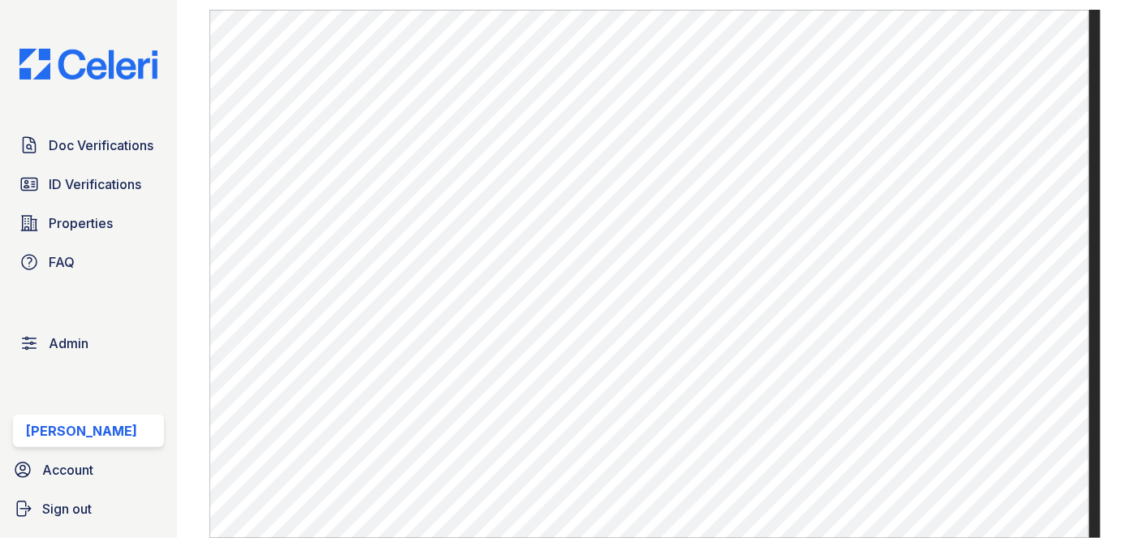
scroll to position [812, 0]
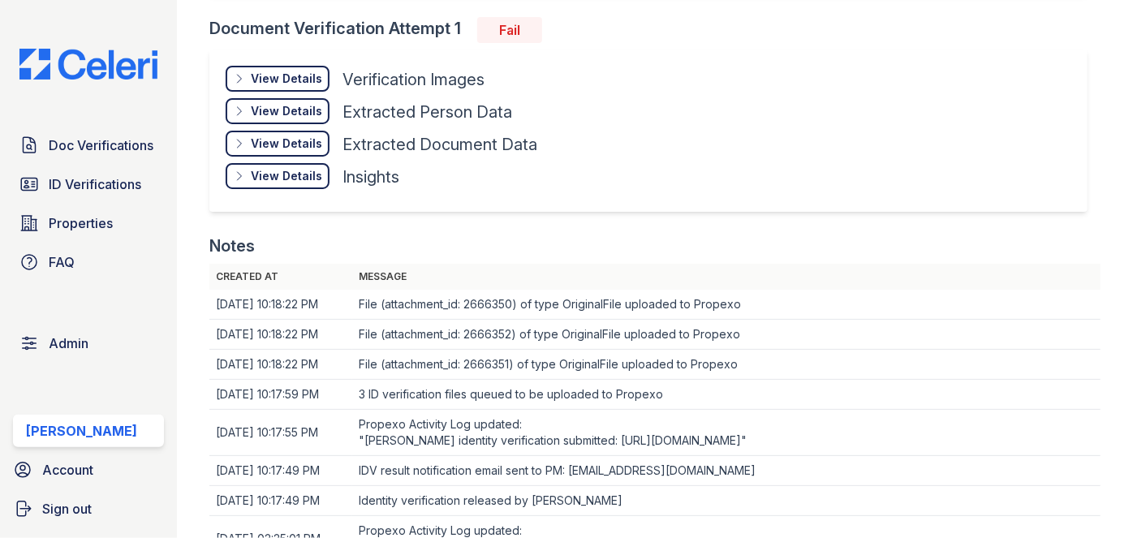
scroll to position [966, 0]
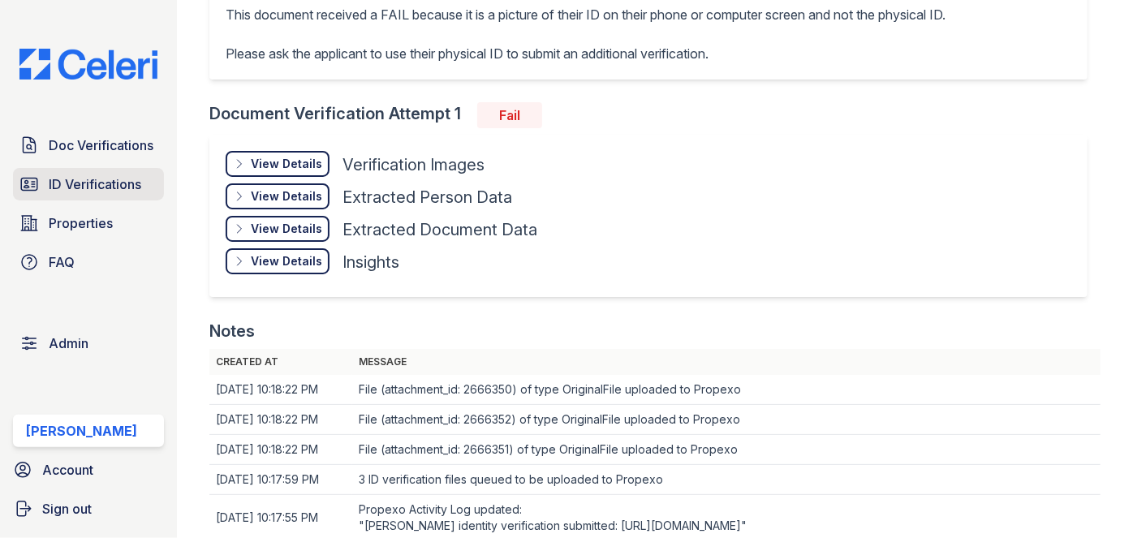
click at [119, 187] on span "ID Verifications" at bounding box center [95, 183] width 93 height 19
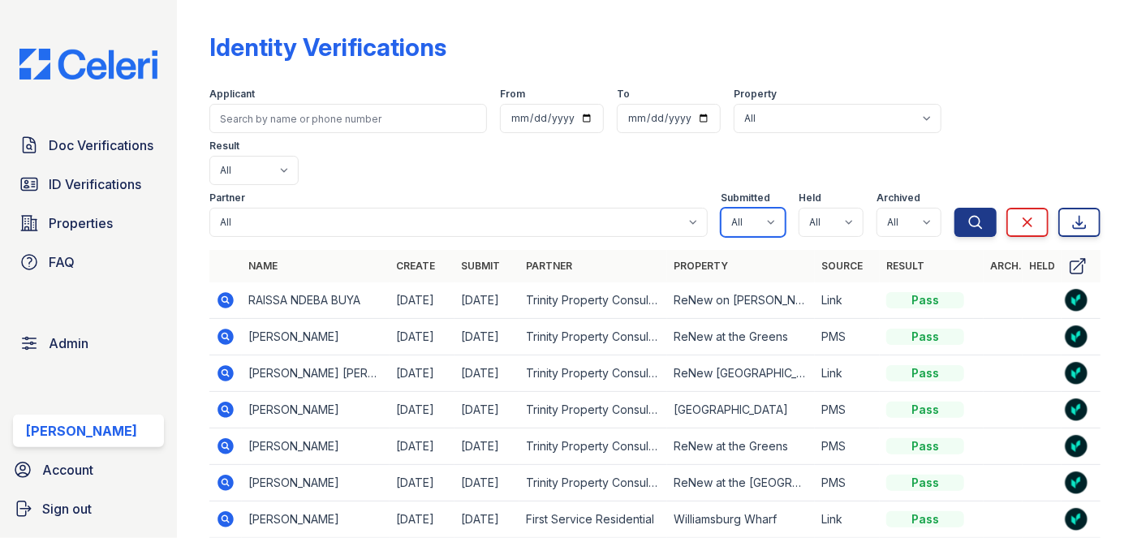
click at [765, 208] on select "All true false" at bounding box center [753, 222] width 65 height 29
select select "true"
click at [721, 208] on select "All true false" at bounding box center [753, 222] width 65 height 29
click at [838, 208] on select "All true false" at bounding box center [831, 222] width 65 height 29
select select "true"
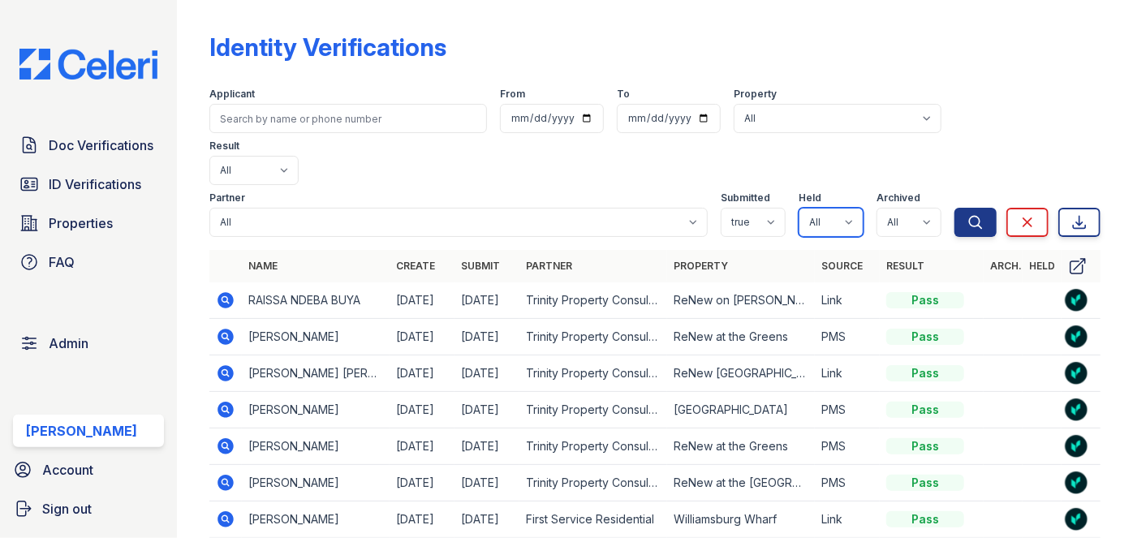
click at [799, 208] on select "All true false" at bounding box center [831, 222] width 65 height 29
click at [915, 208] on select "All true false" at bounding box center [909, 222] width 65 height 29
select select "false"
click at [877, 208] on select "All true false" at bounding box center [909, 222] width 65 height 29
click at [967, 214] on icon "submit" at bounding box center [975, 222] width 16 height 16
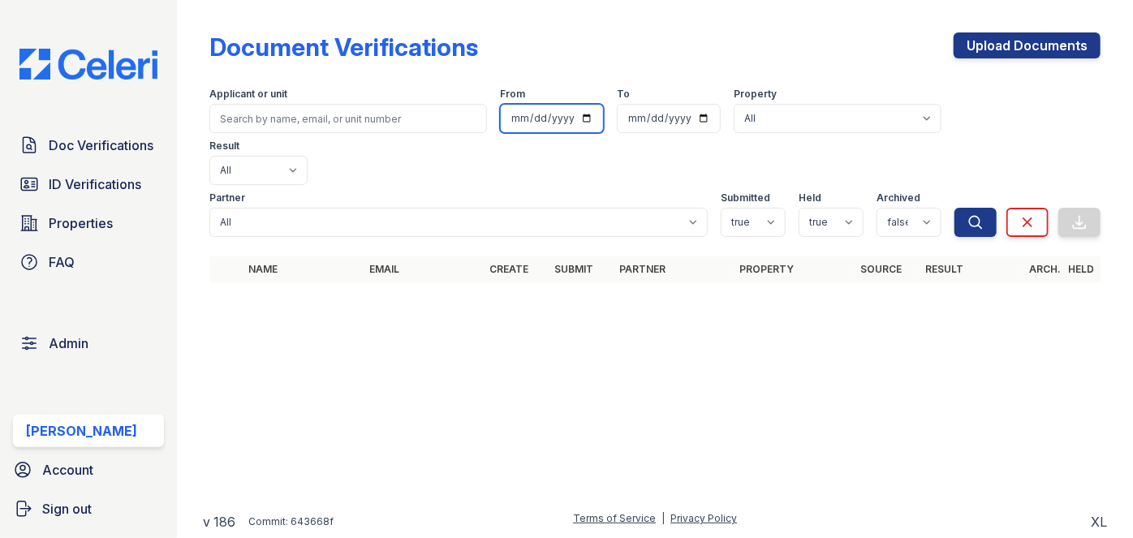
click at [500, 116] on input "date" at bounding box center [552, 118] width 104 height 29
click at [500, 117] on input "date" at bounding box center [552, 118] width 104 height 29
type input "2025-09-01"
click at [617, 119] on input "date" at bounding box center [669, 118] width 104 height 29
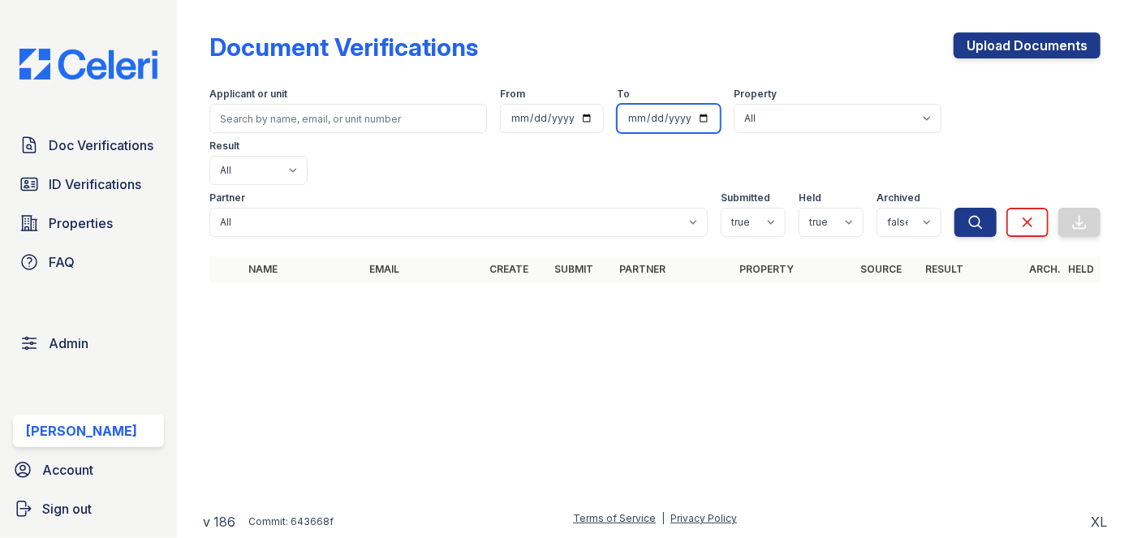
type input "2025-09-01"
click at [924, 208] on select "All true false" at bounding box center [909, 222] width 65 height 29
select select
click at [877, 208] on select "All true false" at bounding box center [909, 222] width 65 height 29
click at [842, 208] on select "All true false" at bounding box center [831, 222] width 65 height 29
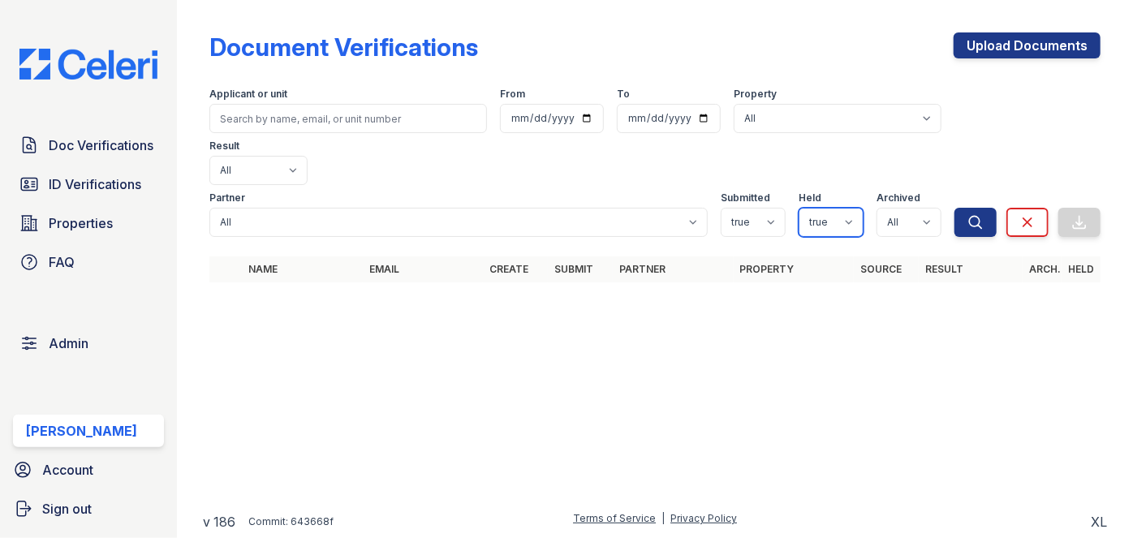
click at [799, 208] on select "All true false" at bounding box center [831, 222] width 65 height 29
click at [851, 208] on select "All true false" at bounding box center [831, 222] width 65 height 29
select select
click at [799, 208] on select "All true false" at bounding box center [831, 222] width 65 height 29
click at [781, 208] on select "All true false" at bounding box center [753, 222] width 65 height 29
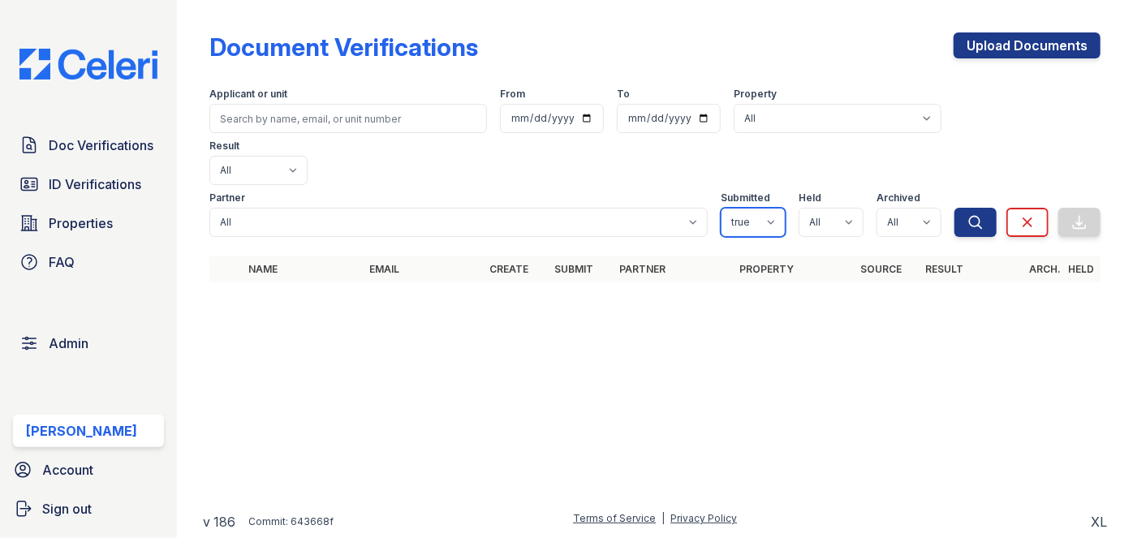
select select
click at [721, 208] on select "All true false" at bounding box center [753, 222] width 65 height 29
click at [971, 214] on icon "submit" at bounding box center [975, 222] width 16 height 16
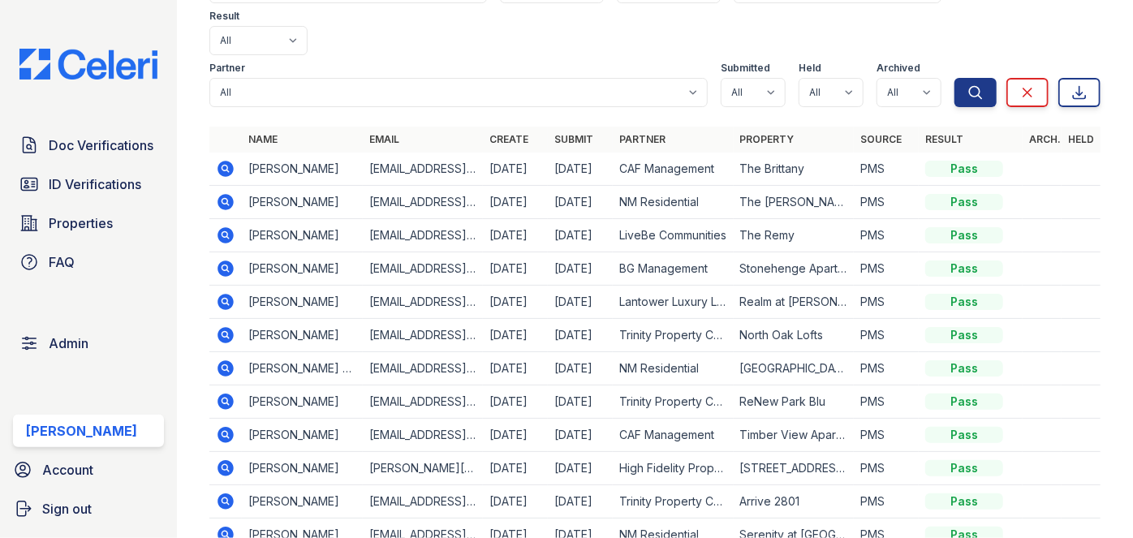
scroll to position [179, 0]
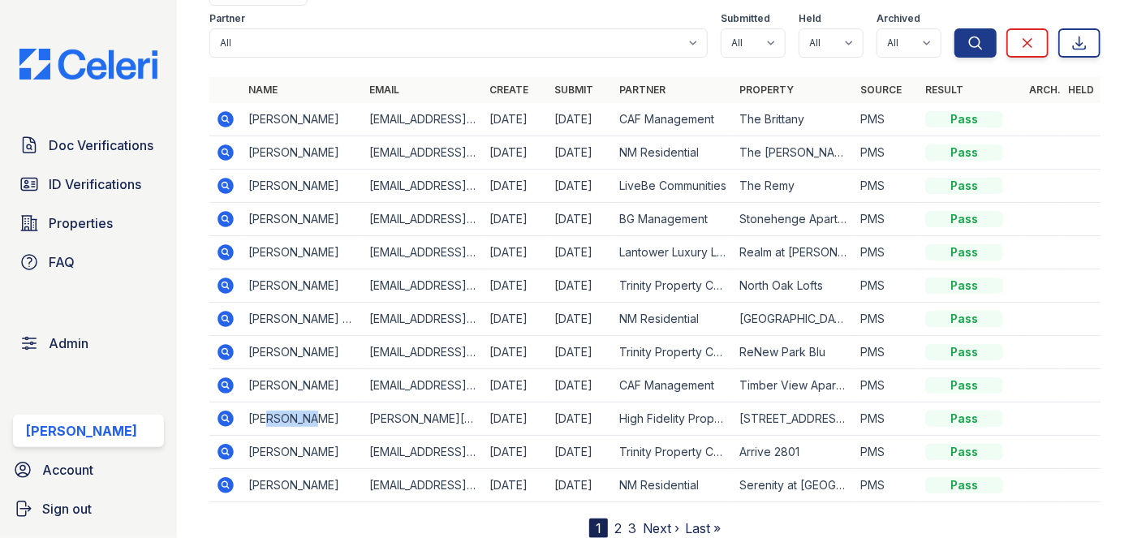
drag, startPoint x: 268, startPoint y: 359, endPoint x: 305, endPoint y: 357, distance: 37.4
click at [306, 403] on td "Tionna Reeves" at bounding box center [302, 419] width 120 height 33
click at [614, 520] on link "2" at bounding box center [617, 528] width 7 height 16
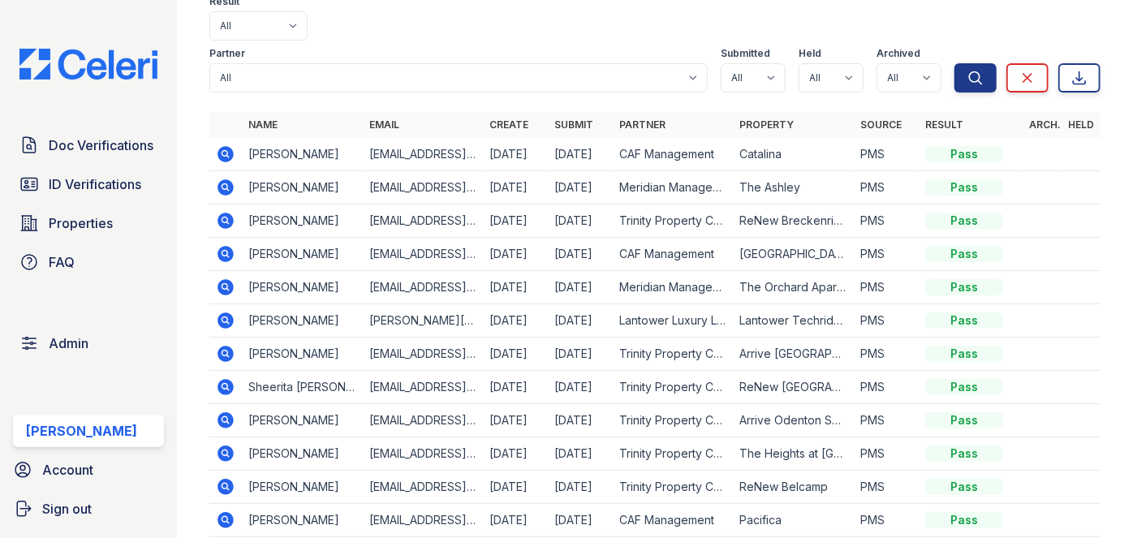
scroll to position [147, 0]
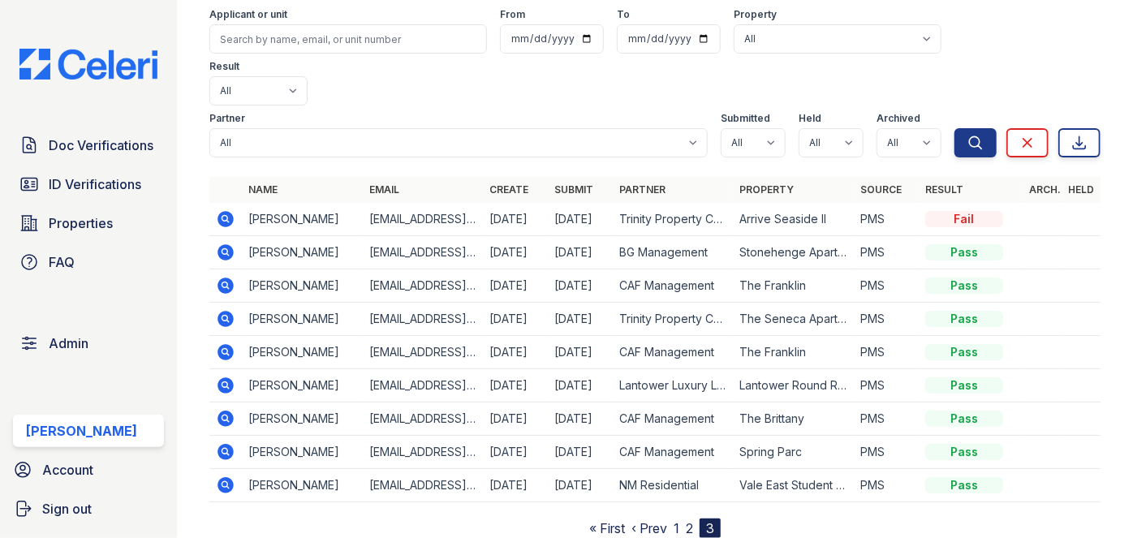
scroll to position [80, 0]
click at [500, 42] on input "2025-09-01" at bounding box center [552, 38] width 104 height 29
type input "2025-08-31"
click at [617, 32] on input "2025-09-01" at bounding box center [669, 38] width 104 height 29
click at [617, 39] on input "2025-09-01" at bounding box center [669, 38] width 104 height 29
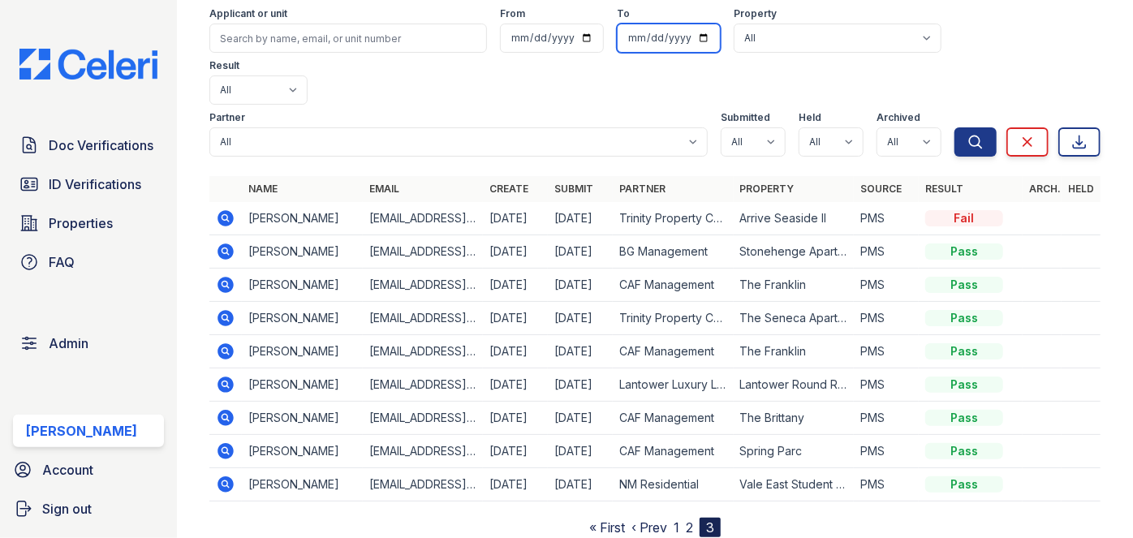
type input "2025-08-31"
click at [954, 127] on button "Search" at bounding box center [975, 141] width 42 height 29
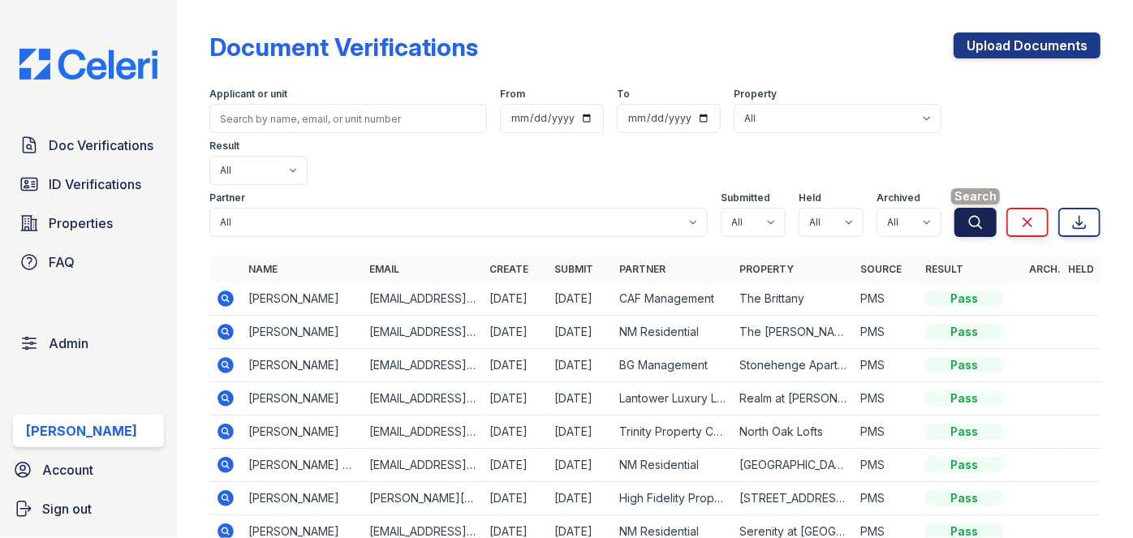
click at [967, 214] on icon "submit" at bounding box center [975, 222] width 16 height 16
click at [108, 153] on span "Doc Verifications" at bounding box center [101, 145] width 105 height 19
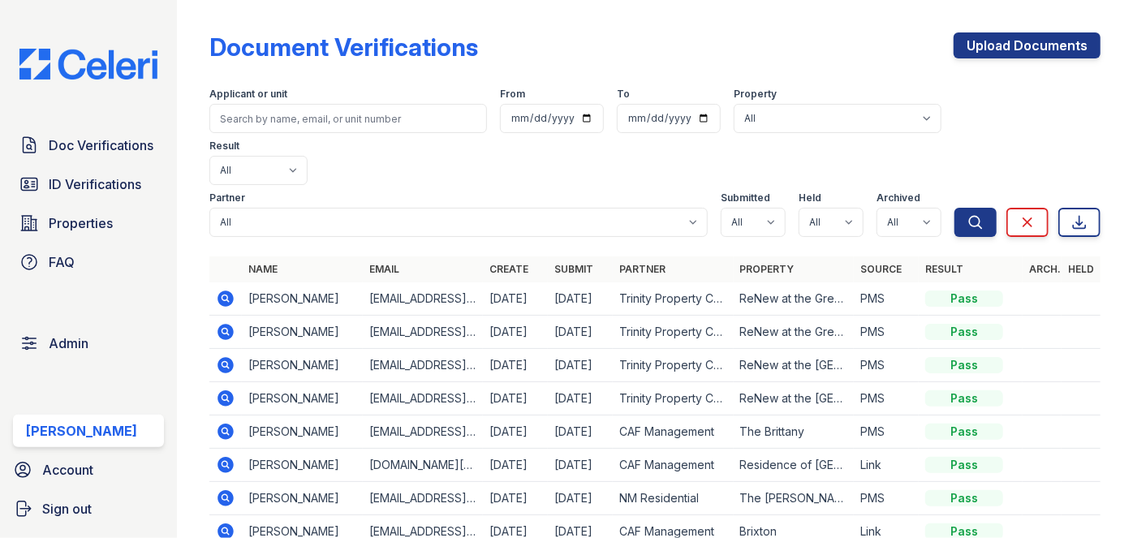
click at [170, 17] on div "Doc Verifications ID Verifications Properties FAQ Admin Darija Dedic Account Si…" at bounding box center [88, 269] width 177 height 538
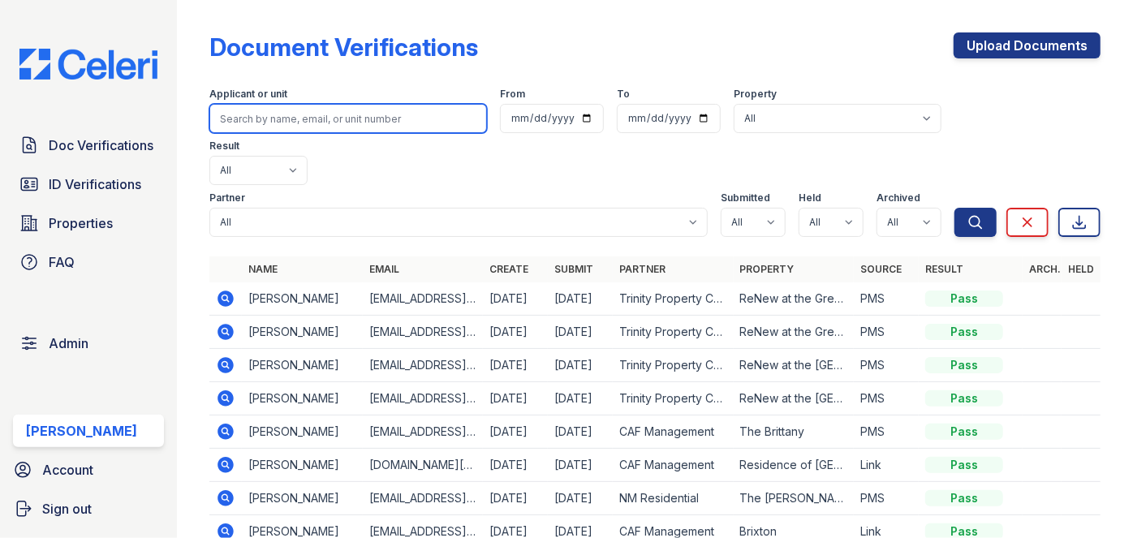
click at [259, 119] on input "search" at bounding box center [348, 118] width 278 height 29
paste input "Toiyawilliams830@gmail.com"
type input "Toiyawilliams830@gmail.com"
click at [954, 208] on button "Search" at bounding box center [975, 222] width 42 height 29
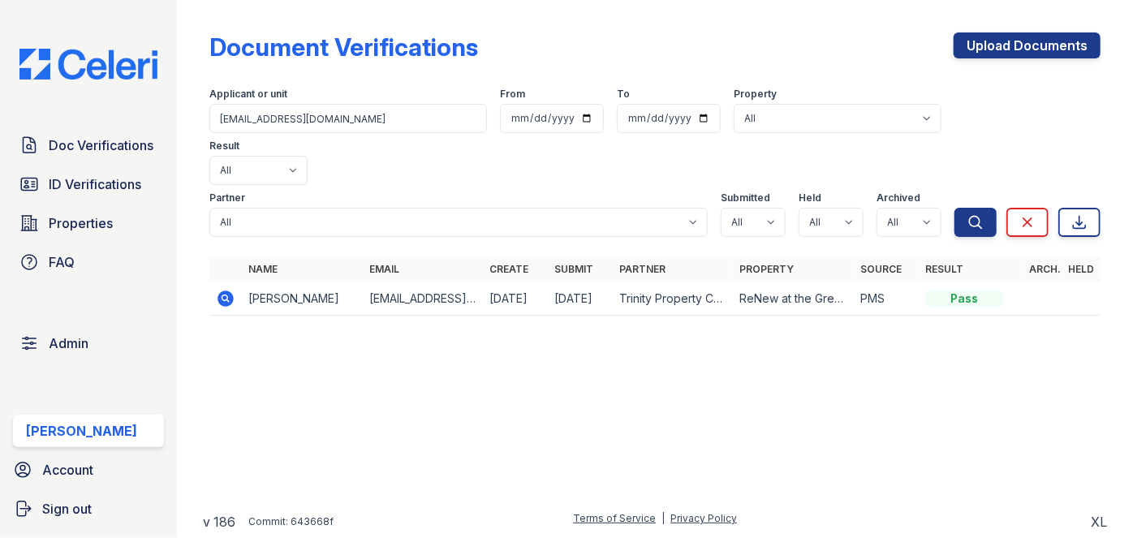
click at [230, 291] on icon at bounding box center [226, 299] width 16 height 16
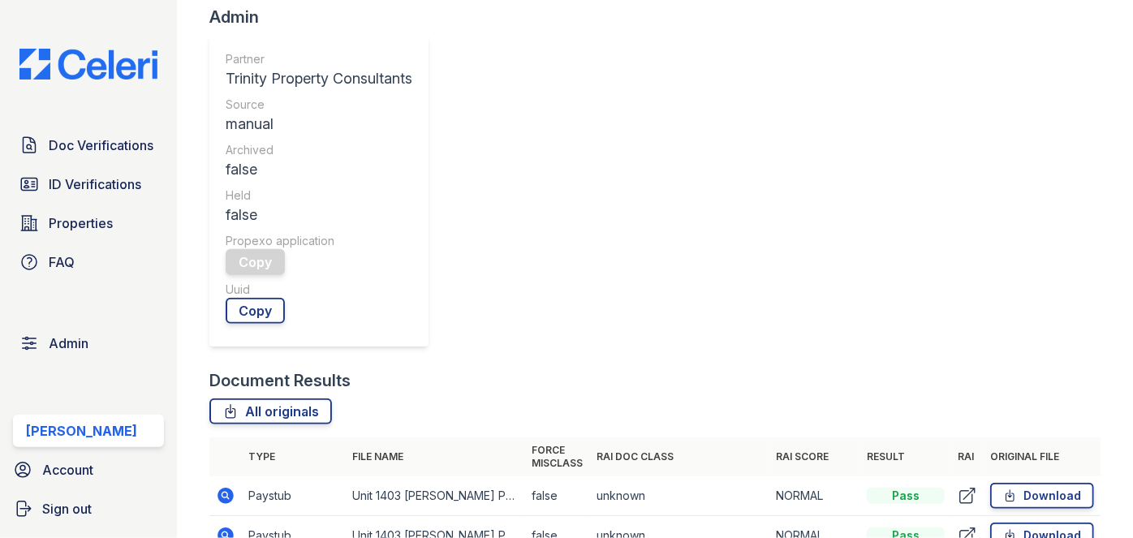
scroll to position [516, 0]
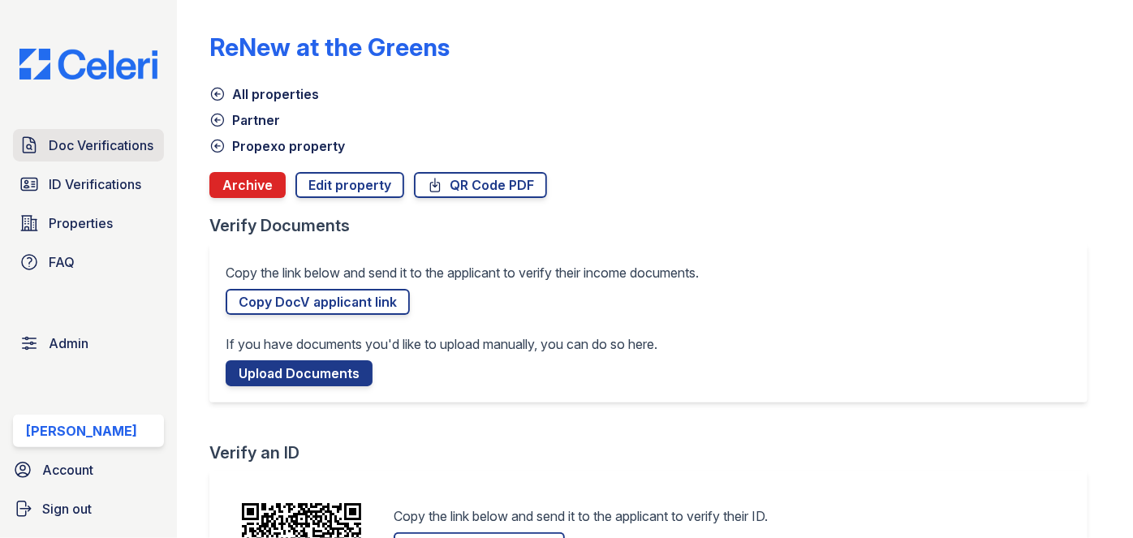
click at [93, 143] on span "Doc Verifications" at bounding box center [101, 145] width 105 height 19
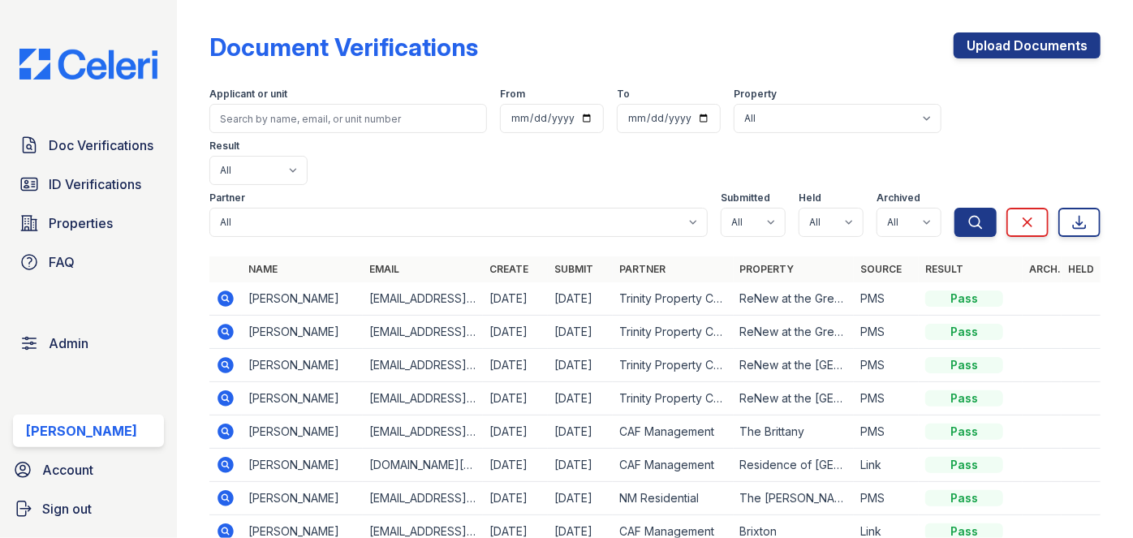
click at [226, 289] on icon at bounding box center [225, 298] width 19 height 19
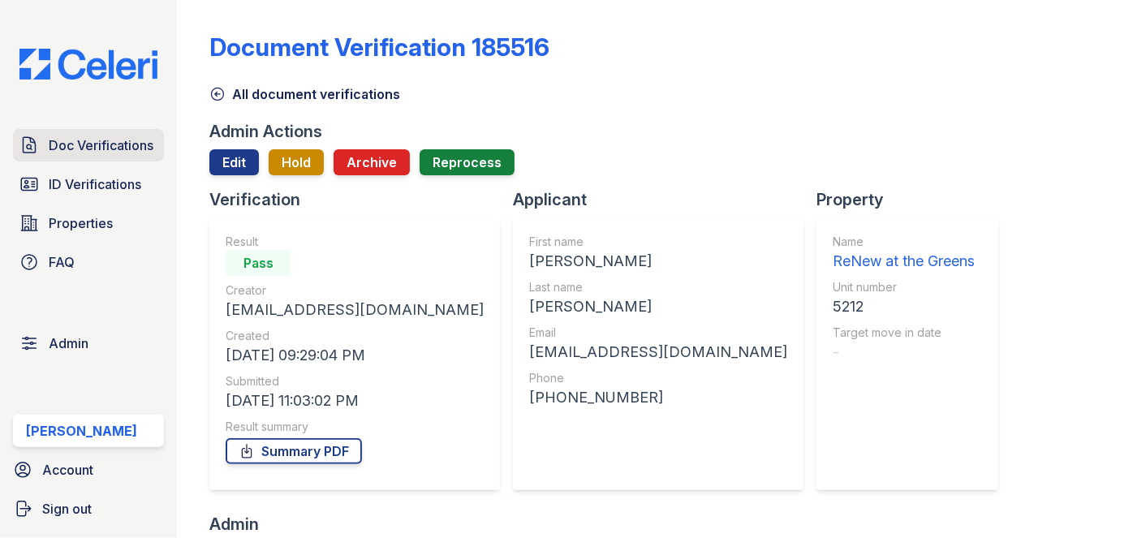
click at [125, 134] on link "Doc Verifications" at bounding box center [88, 145] width 151 height 32
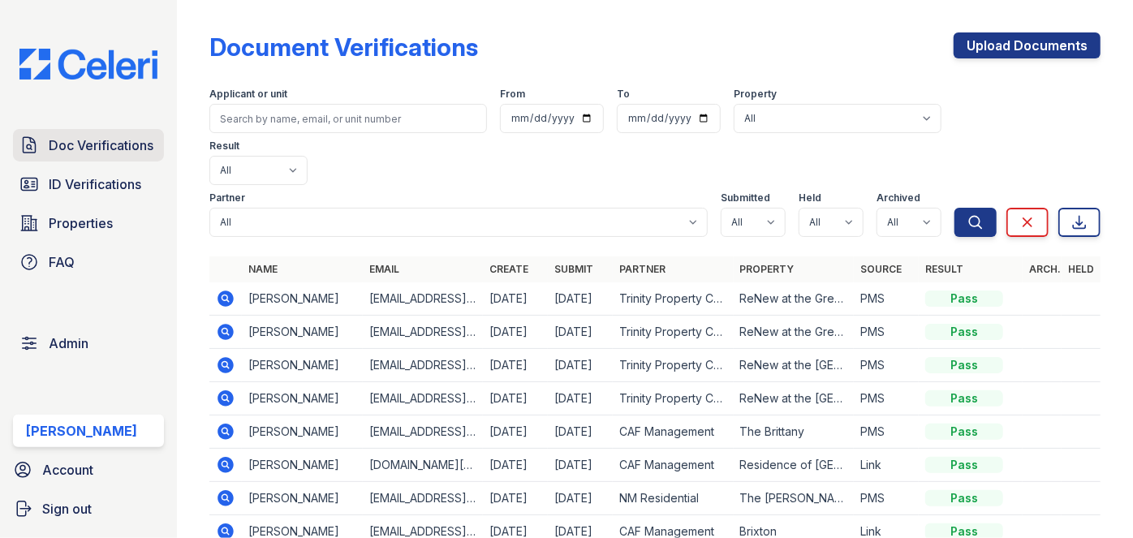
click at [77, 154] on span "Doc Verifications" at bounding box center [101, 145] width 105 height 19
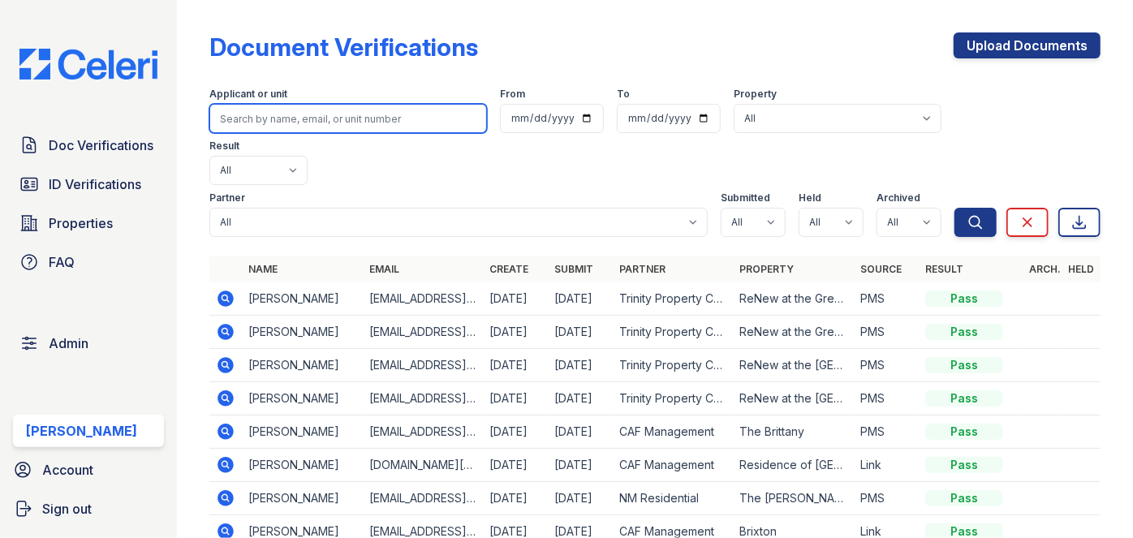
click at [261, 119] on input "search" at bounding box center [348, 118] width 278 height 29
paste input "adam helfgott"
type input "adam helfgott"
click at [954, 208] on button "Search" at bounding box center [975, 222] width 42 height 29
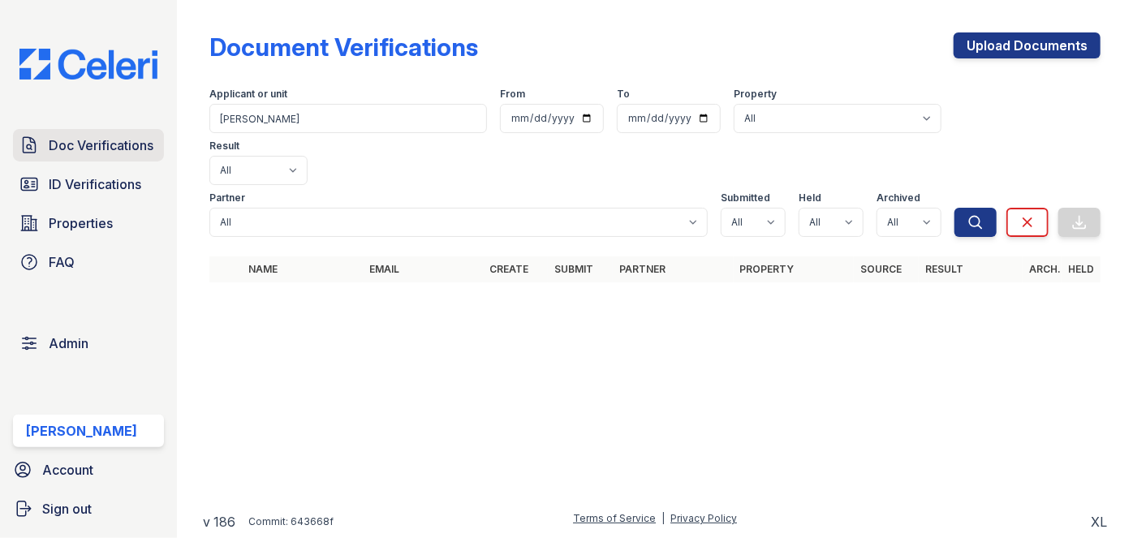
click at [135, 141] on span "Doc Verifications" at bounding box center [101, 145] width 105 height 19
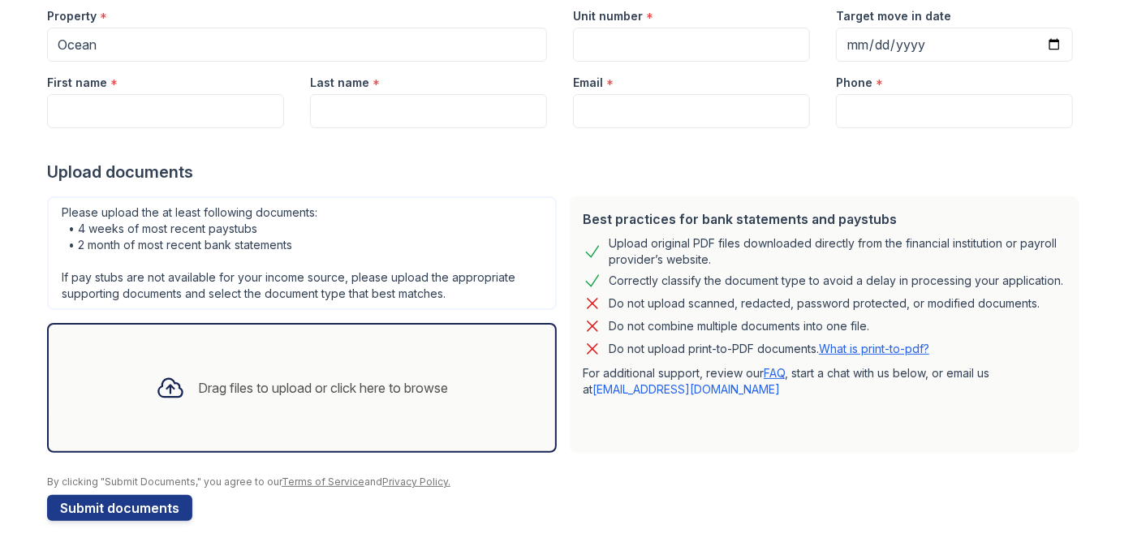
scroll to position [183, 0]
